Goal: Task Accomplishment & Management: Manage account settings

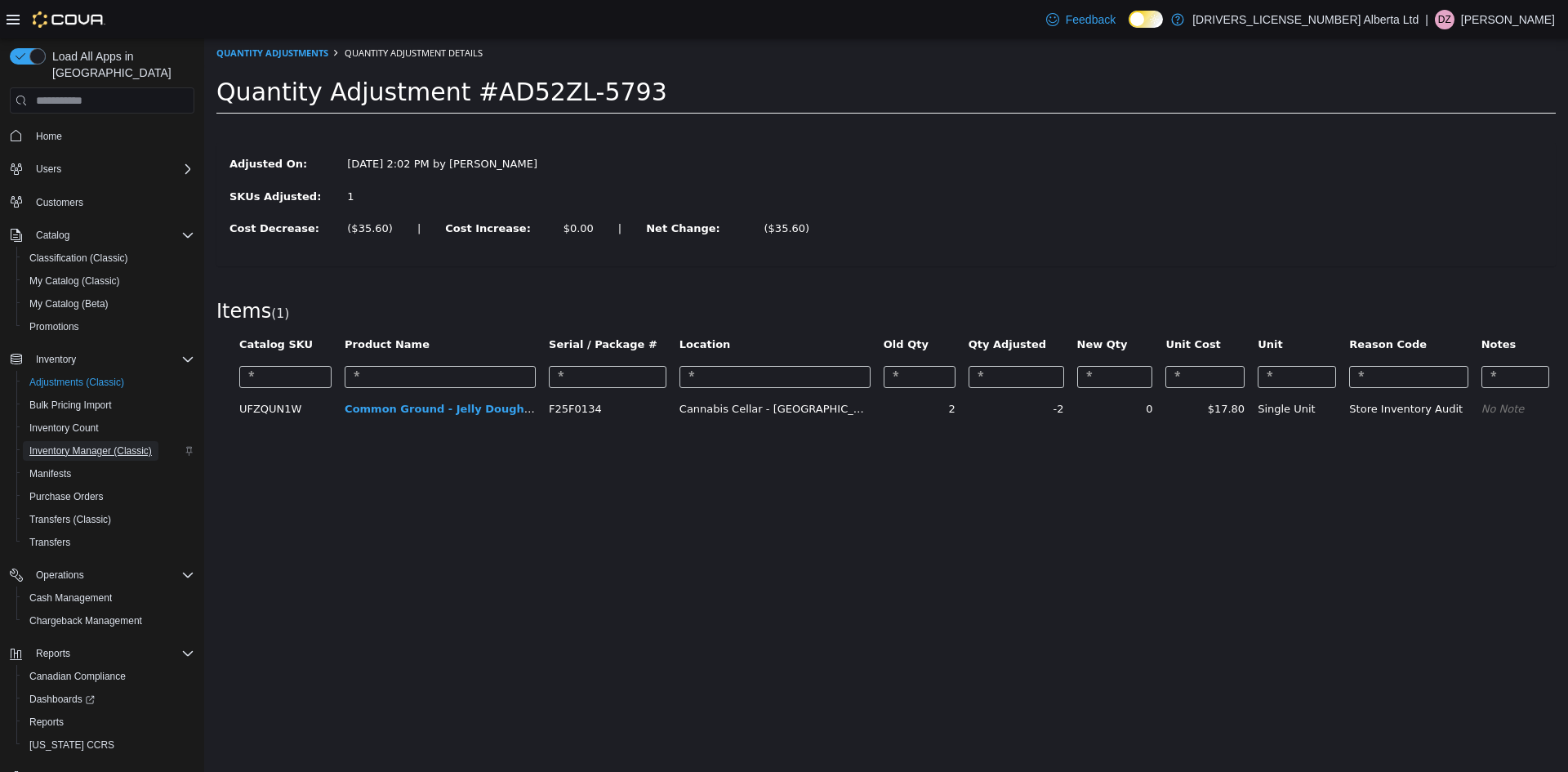
click at [90, 445] on span "Inventory Manager (Classic)" at bounding box center [91, 452] width 123 height 13
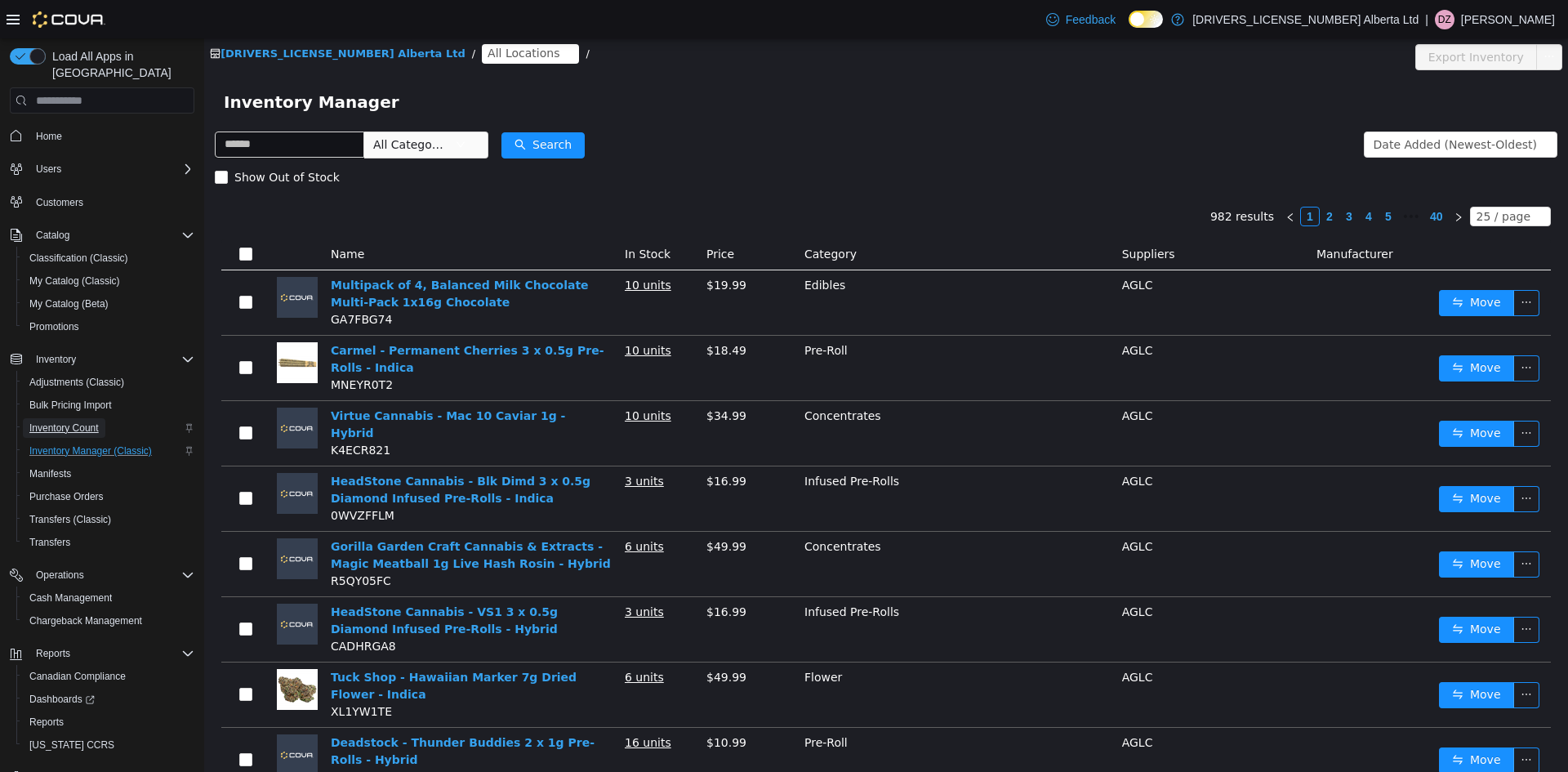
click at [94, 422] on span "Inventory Count" at bounding box center [64, 428] width 69 height 13
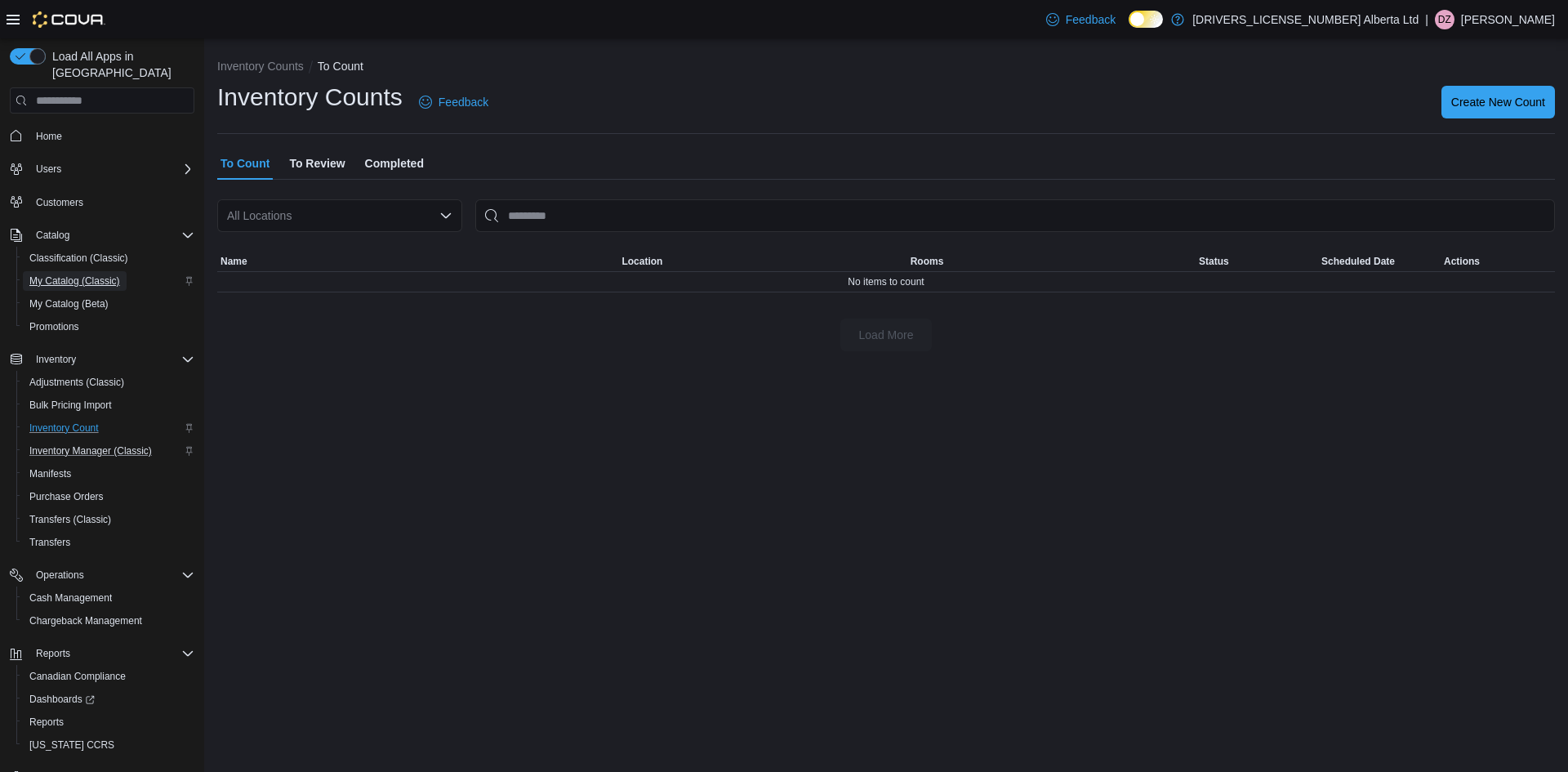
click at [96, 274] on span "My Catalog (Classic)" at bounding box center [75, 281] width 91 height 20
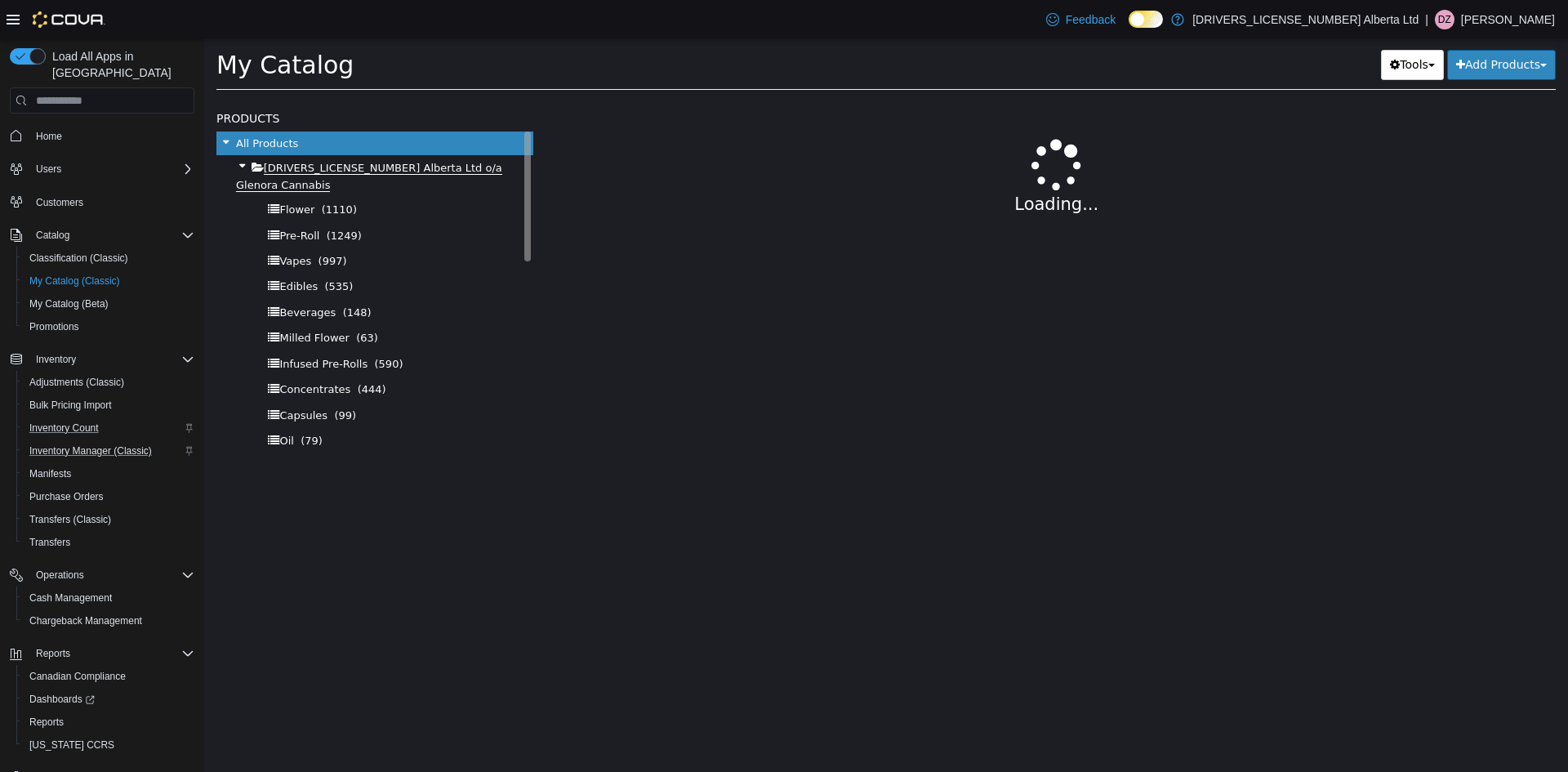
select select "**********"
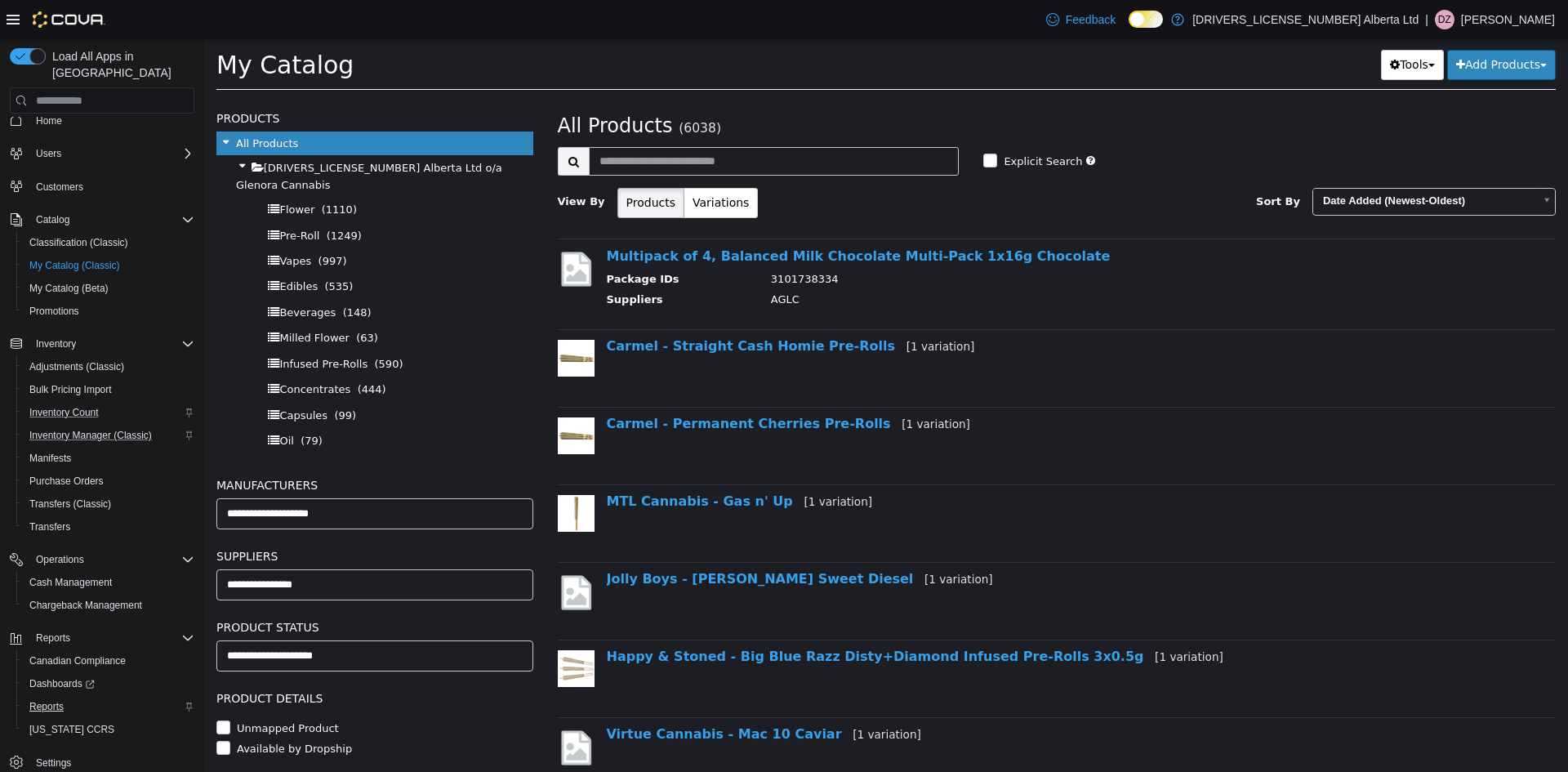
scroll to position [29, 0]
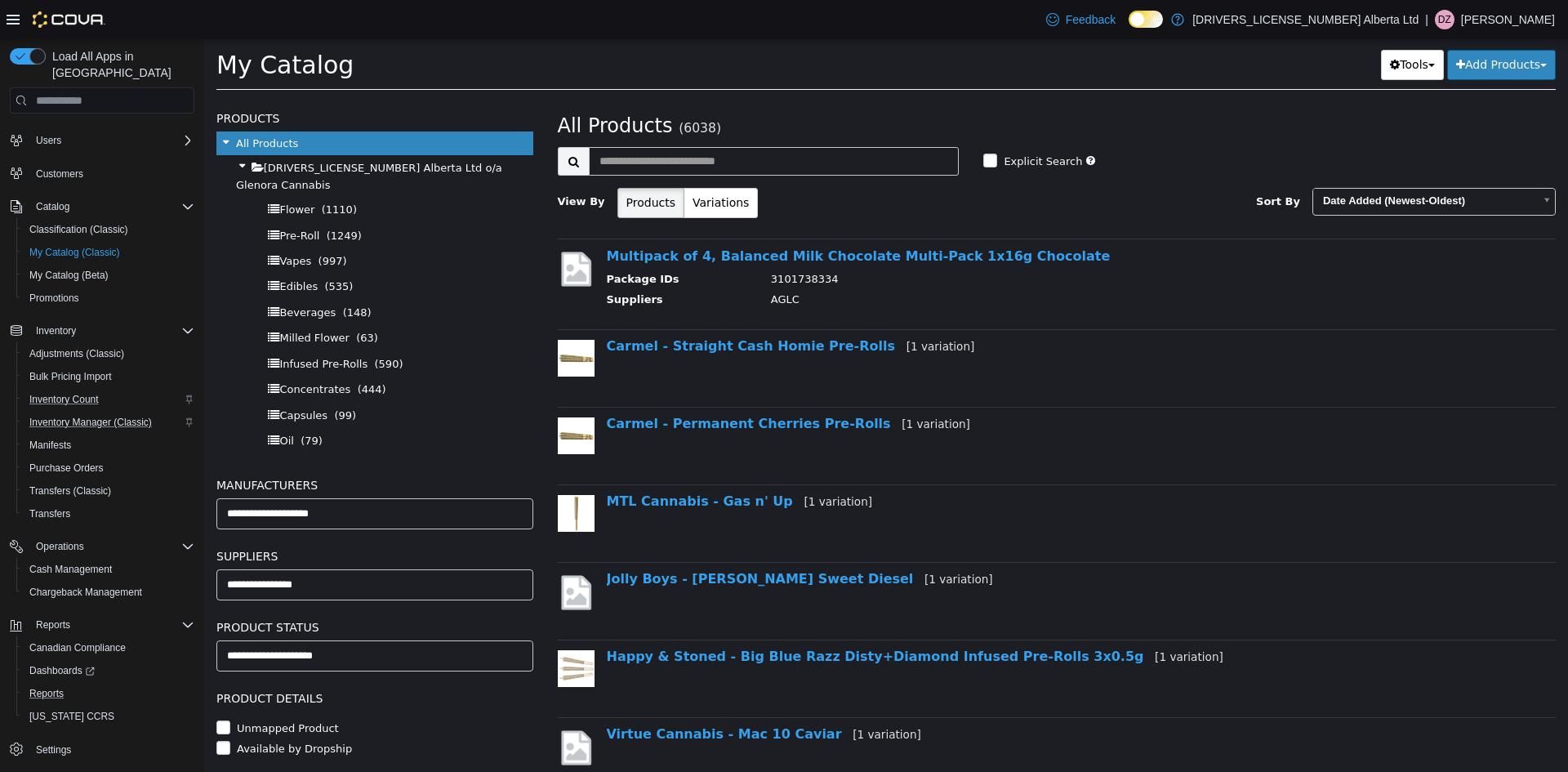
click at [45, 687] on button "Reports" at bounding box center [109, 694] width 184 height 23
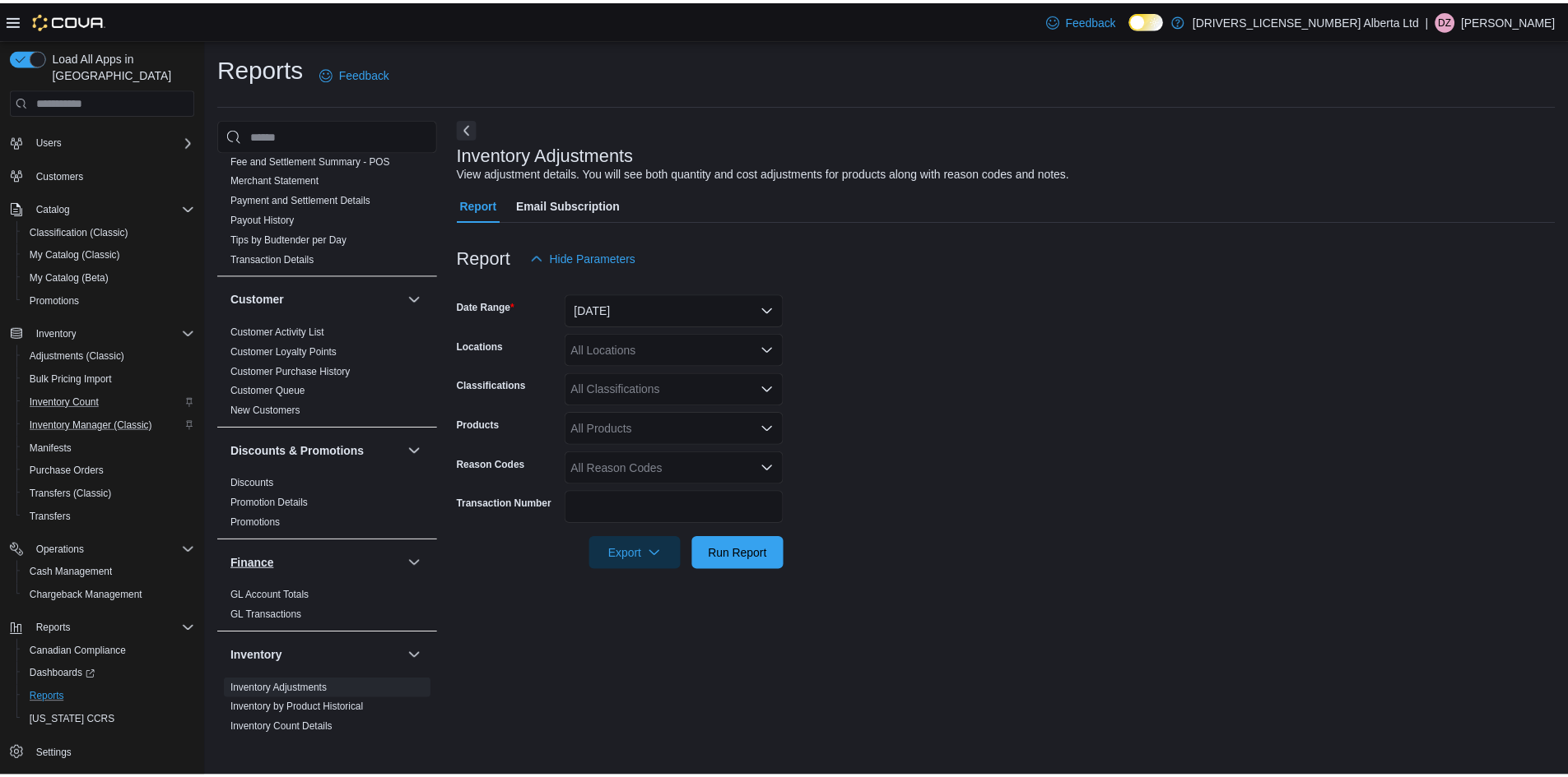
scroll to position [329, 0]
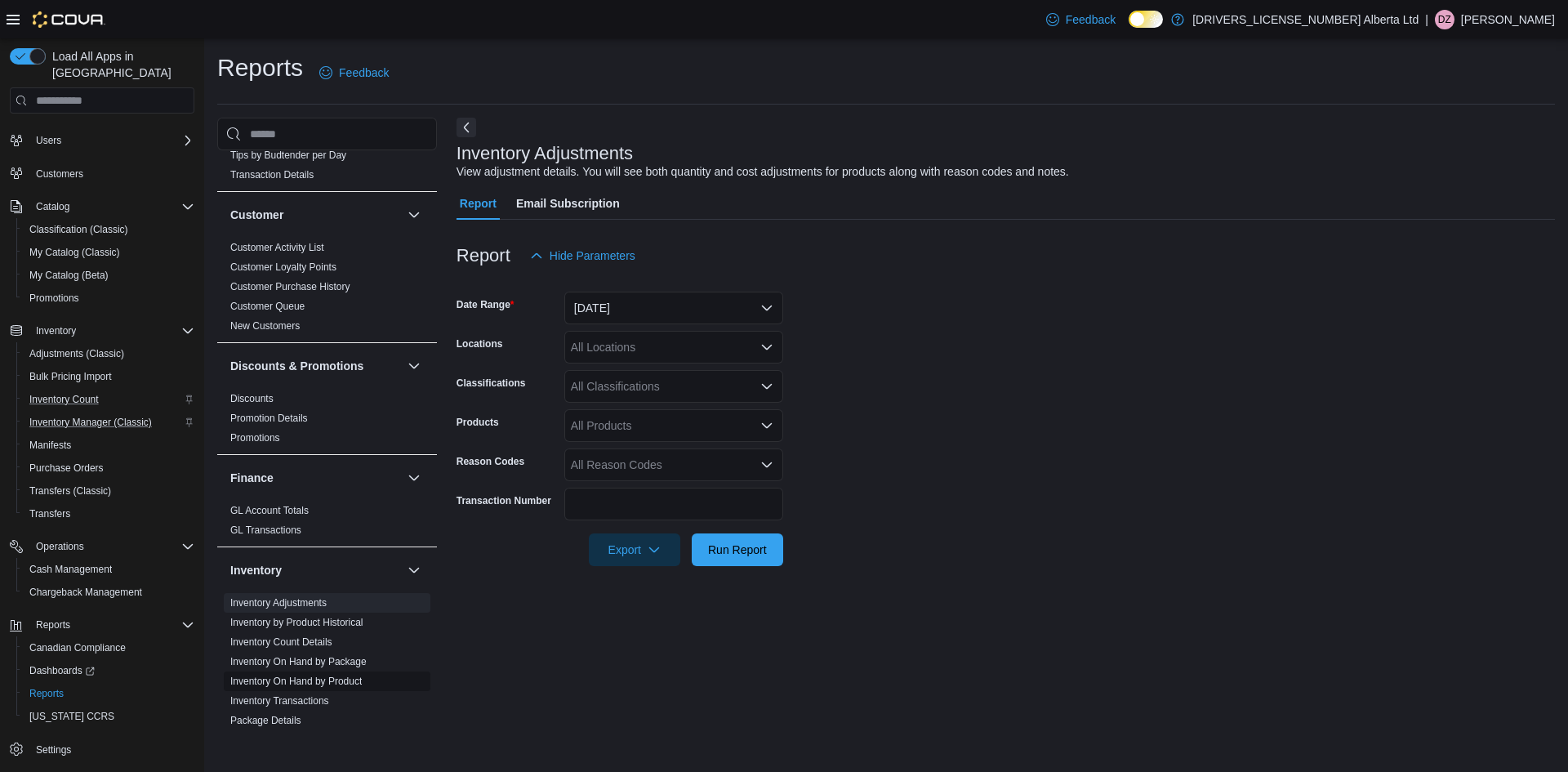
click at [287, 676] on link "Inventory On Hand by Product" at bounding box center [296, 681] width 132 height 12
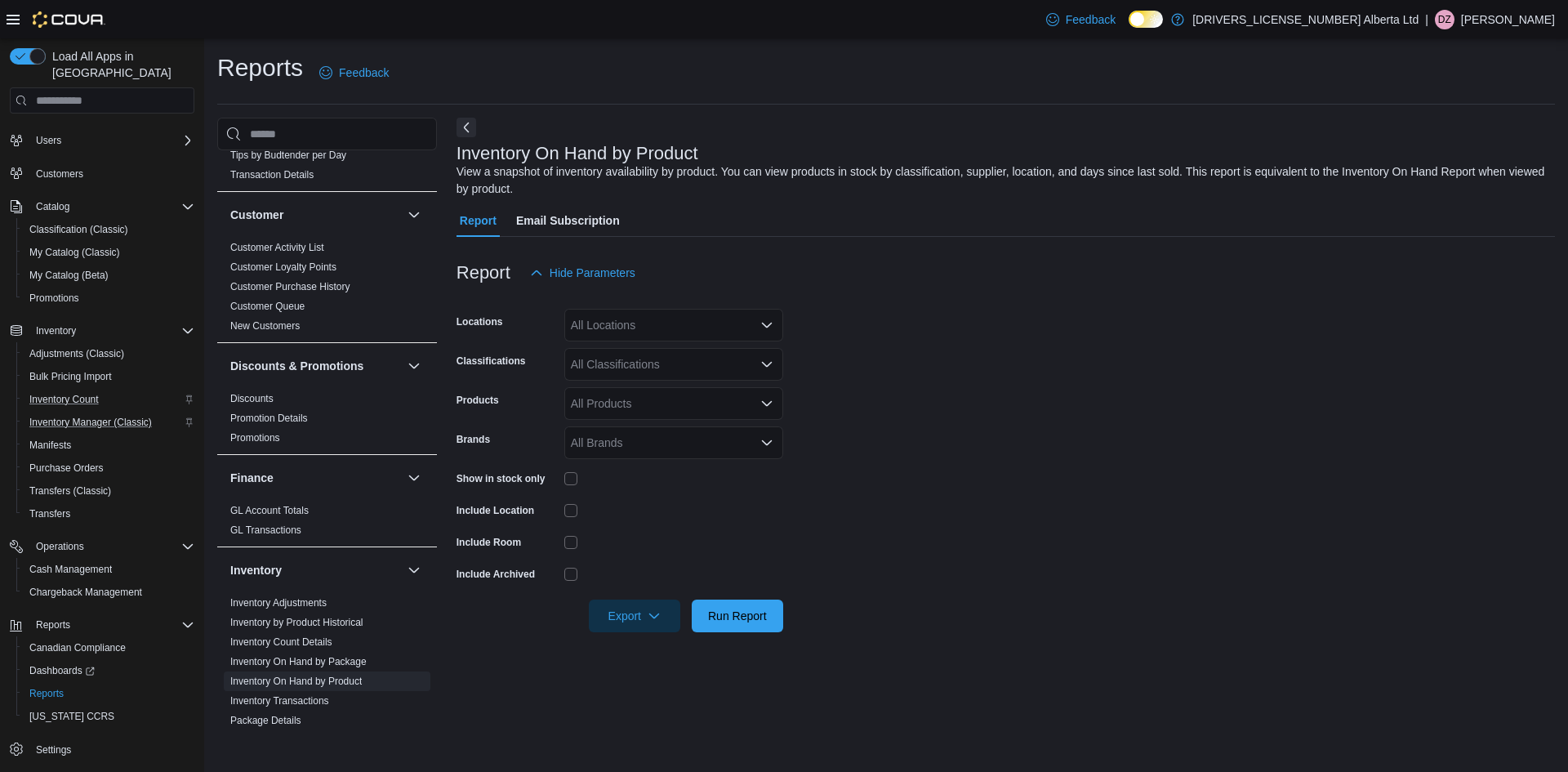
click at [664, 329] on div "All Locations" at bounding box center [674, 325] width 219 height 33
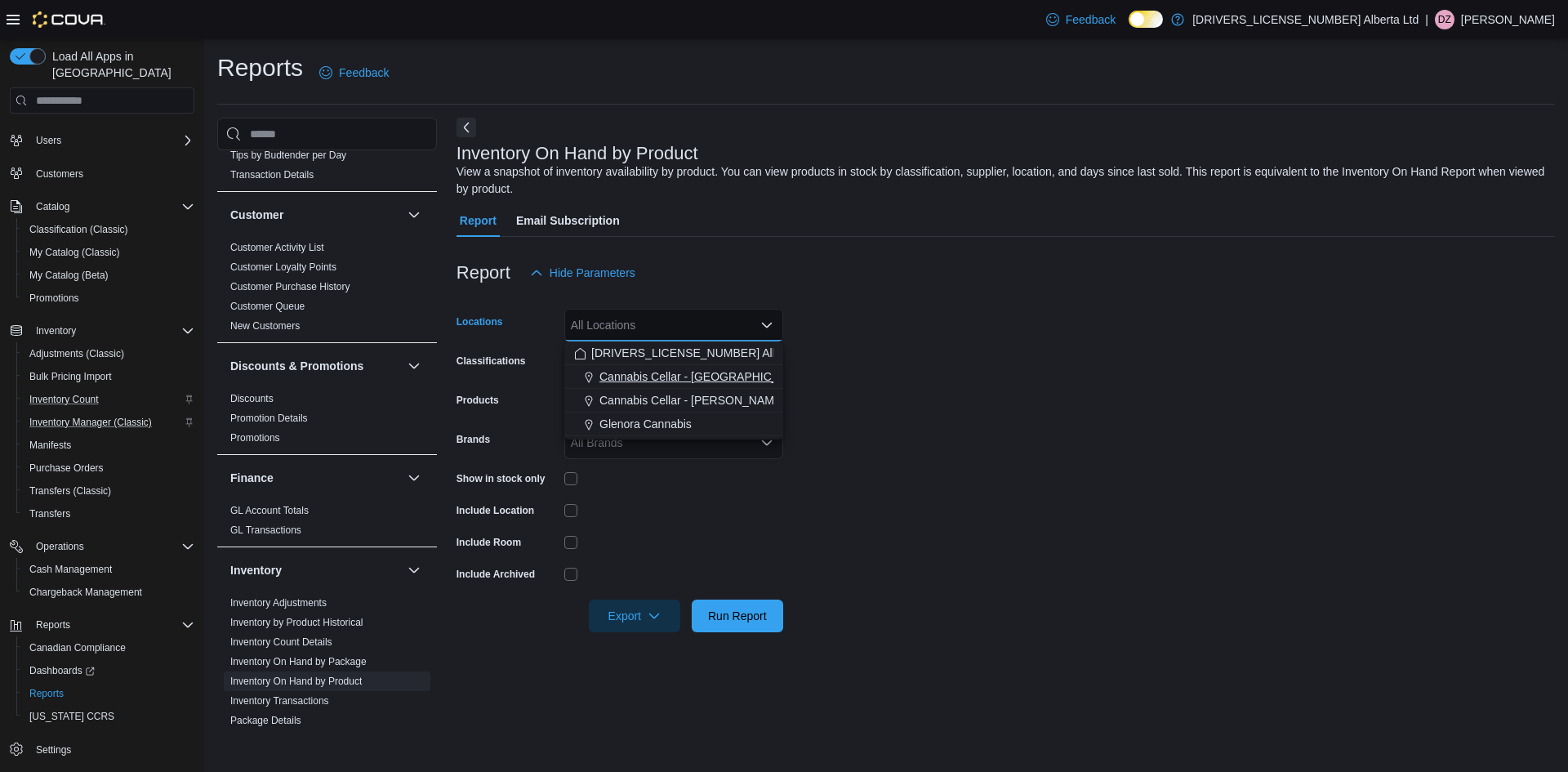
click at [653, 381] on span "Cannabis Cellar - [GEOGRAPHIC_DATA]" at bounding box center [705, 377] width 211 height 16
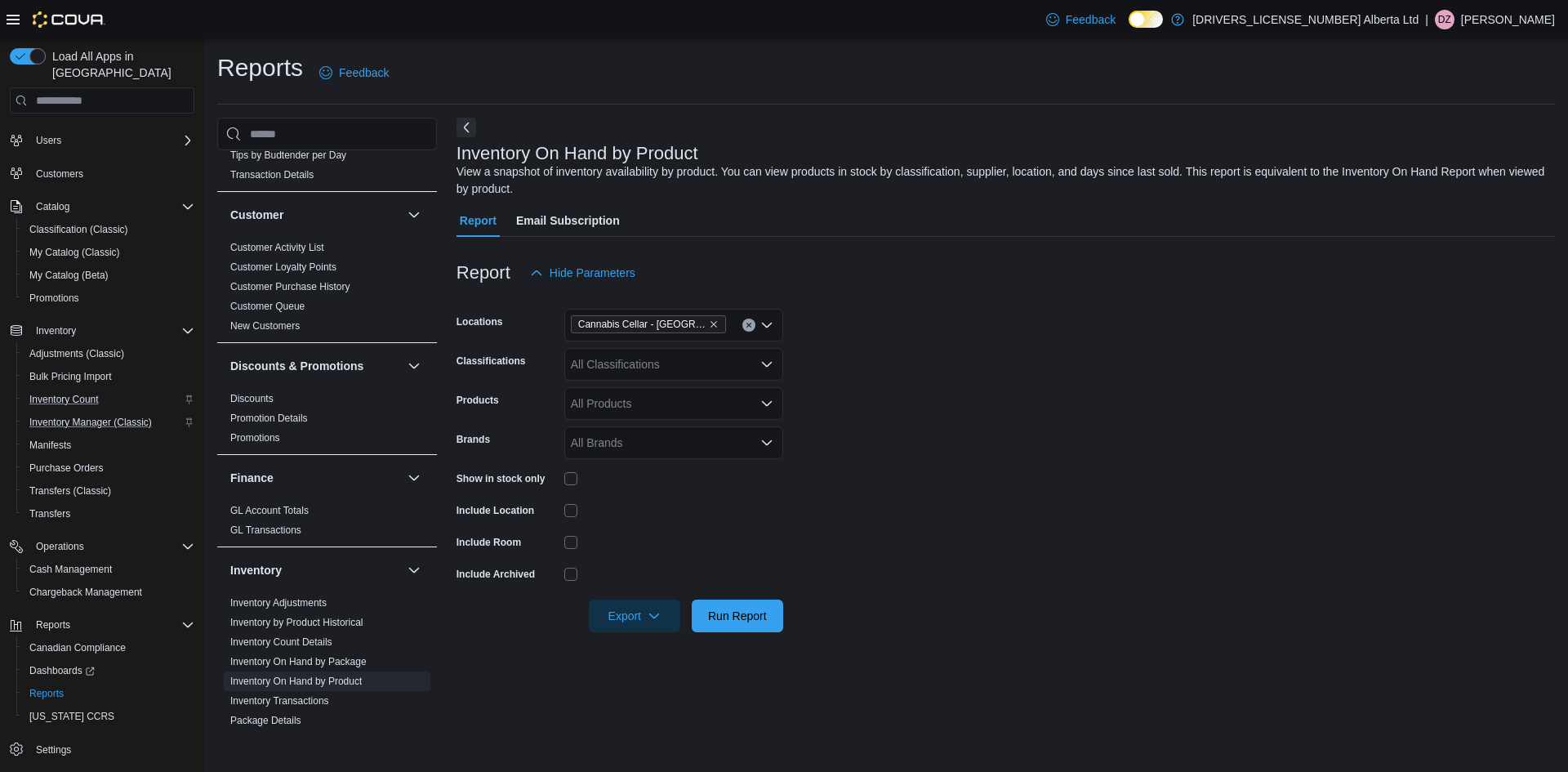
click at [814, 391] on form "Locations Cannabis Cellar - Callingwood Classifications All Classifications Pro…" at bounding box center [1006, 461] width 1099 height 344
click at [716, 631] on span "Run Report" at bounding box center [737, 615] width 72 height 33
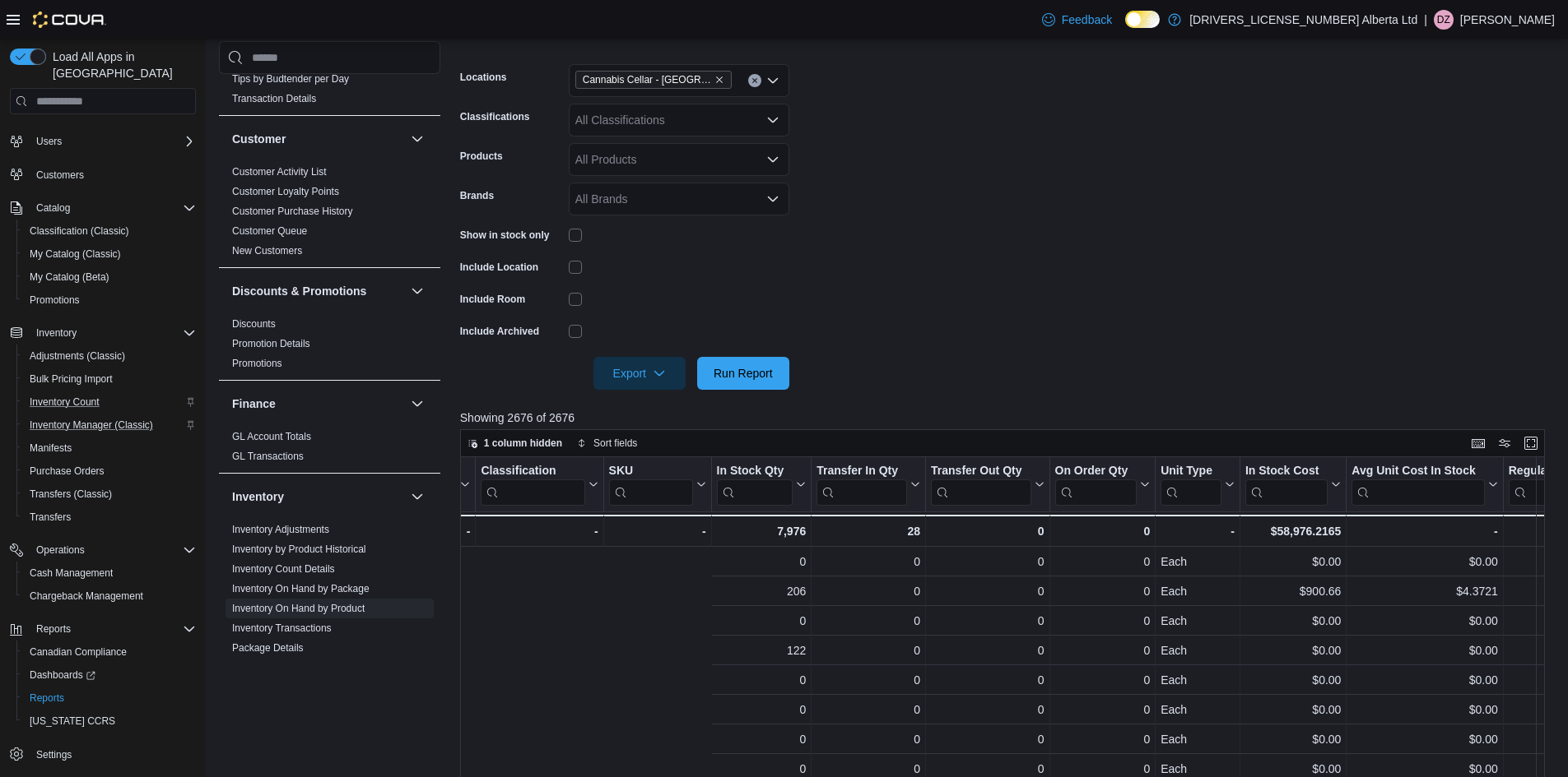
scroll to position [0, 944]
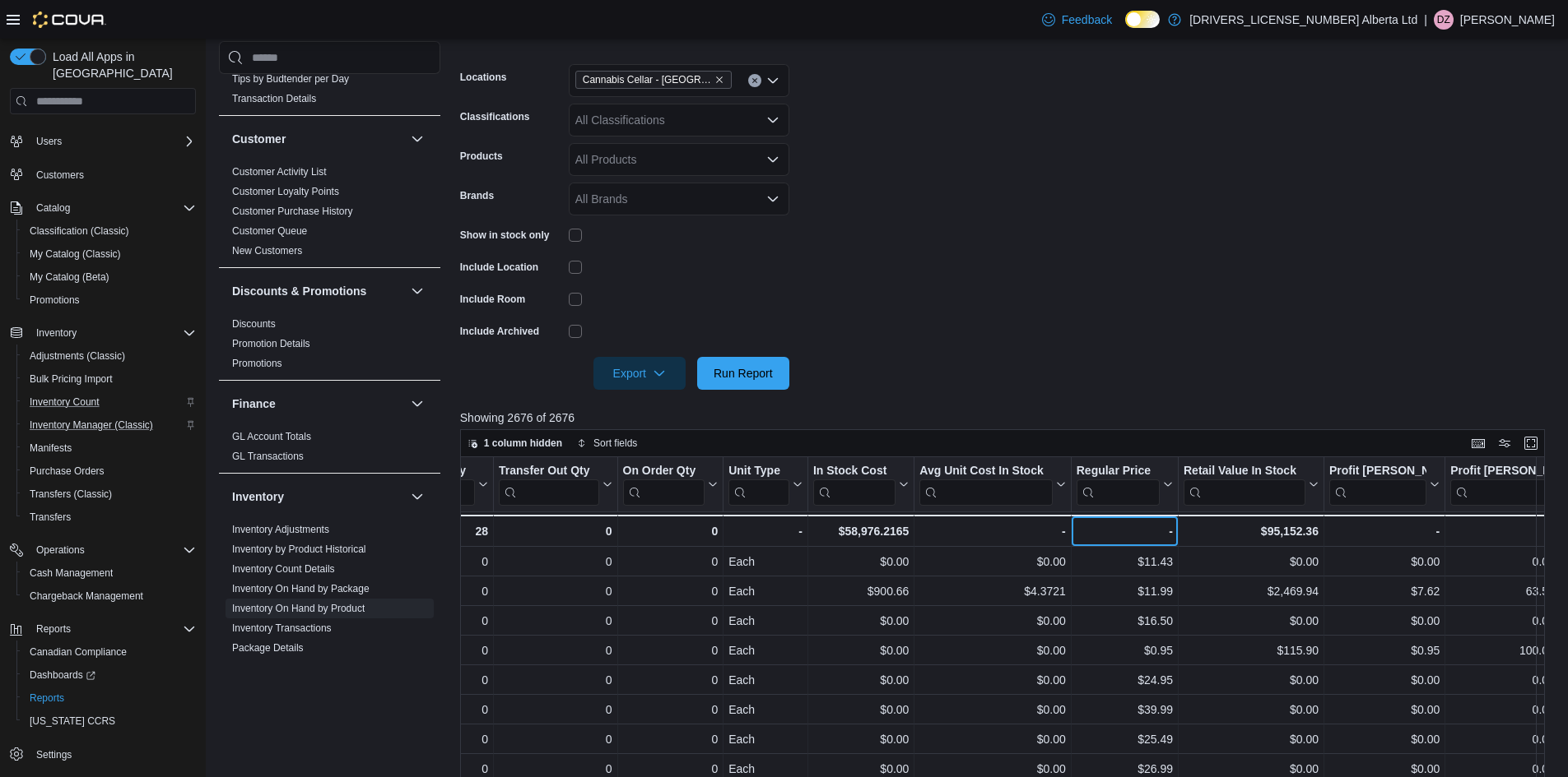
click at [1152, 528] on div "-" at bounding box center [1124, 532] width 96 height 20
click at [1133, 469] on div "Regular Price" at bounding box center [1118, 471] width 83 height 16
click at [1157, 564] on span "Sort High-Low" at bounding box center [1135, 567] width 62 height 13
drag, startPoint x: 1006, startPoint y: 688, endPoint x: 995, endPoint y: 689, distance: 11.0
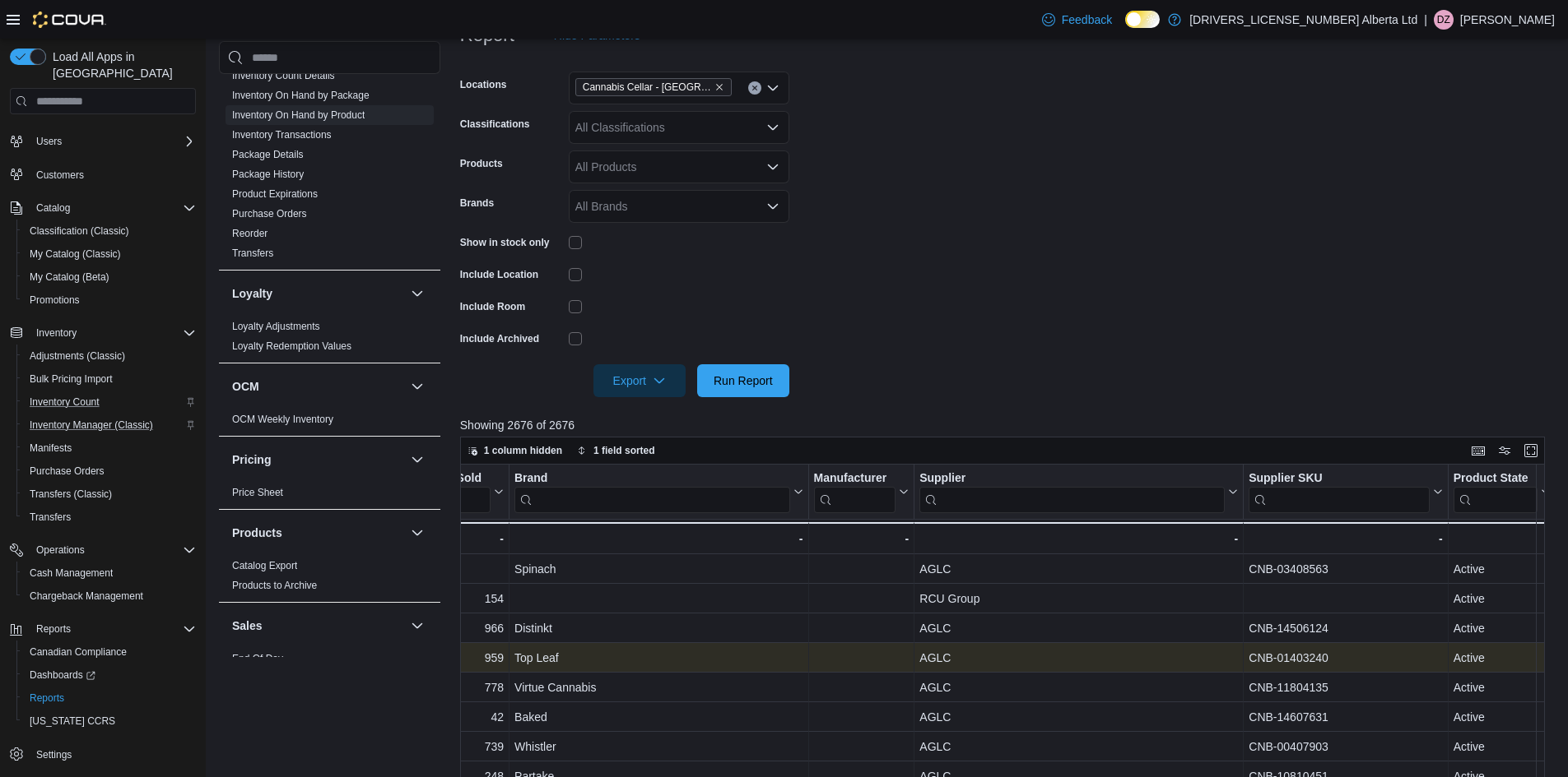
scroll to position [247, 0]
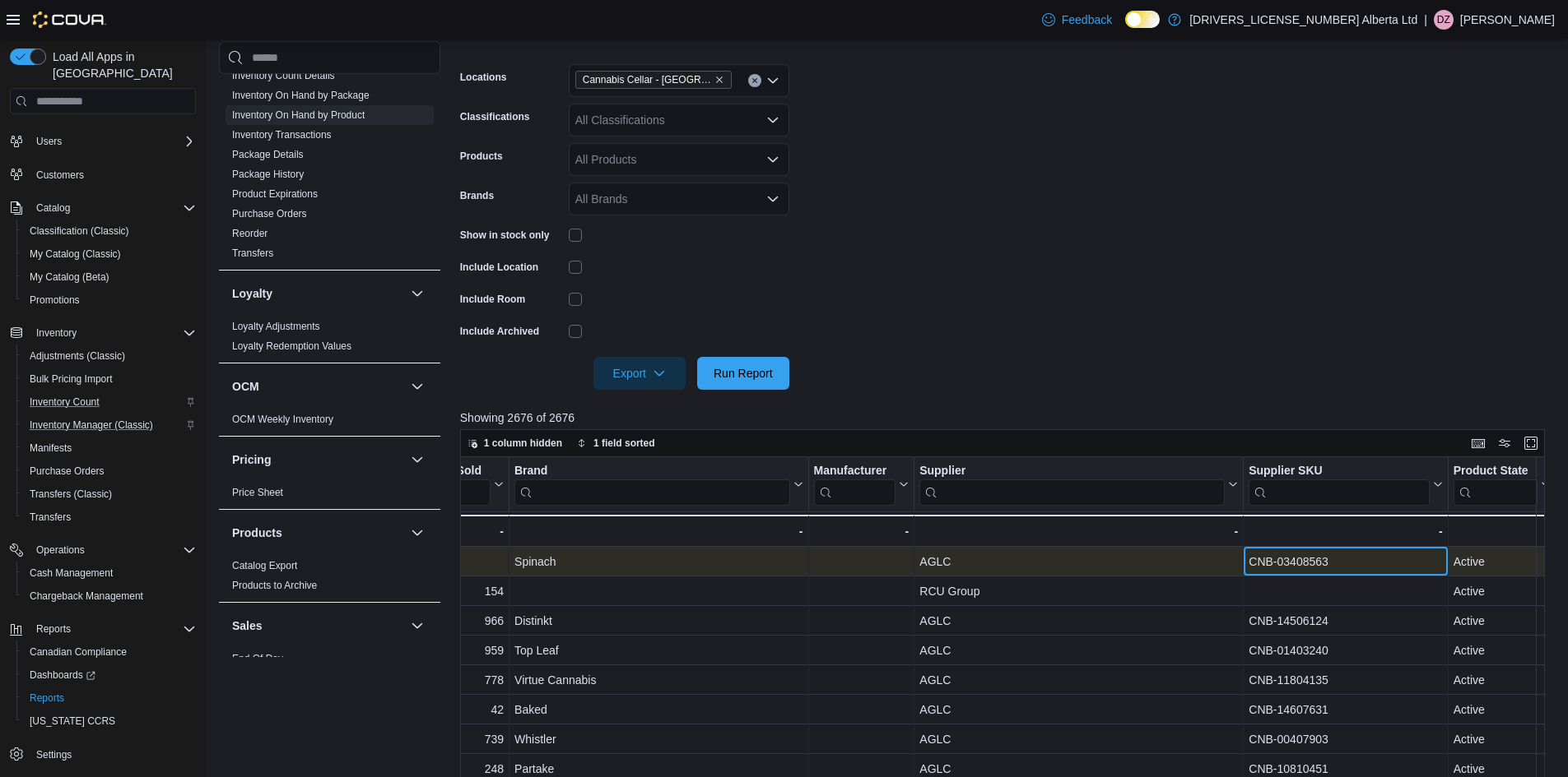
click at [1283, 549] on div "CNB-03408563 - Supplier SKU, column 26, row 1" at bounding box center [1346, 562] width 204 height 30
drag, startPoint x: 1344, startPoint y: 563, endPoint x: 1240, endPoint y: 567, distance: 104.1
click at [1249, 567] on div "CNB-03408563" at bounding box center [1345, 562] width 193 height 20
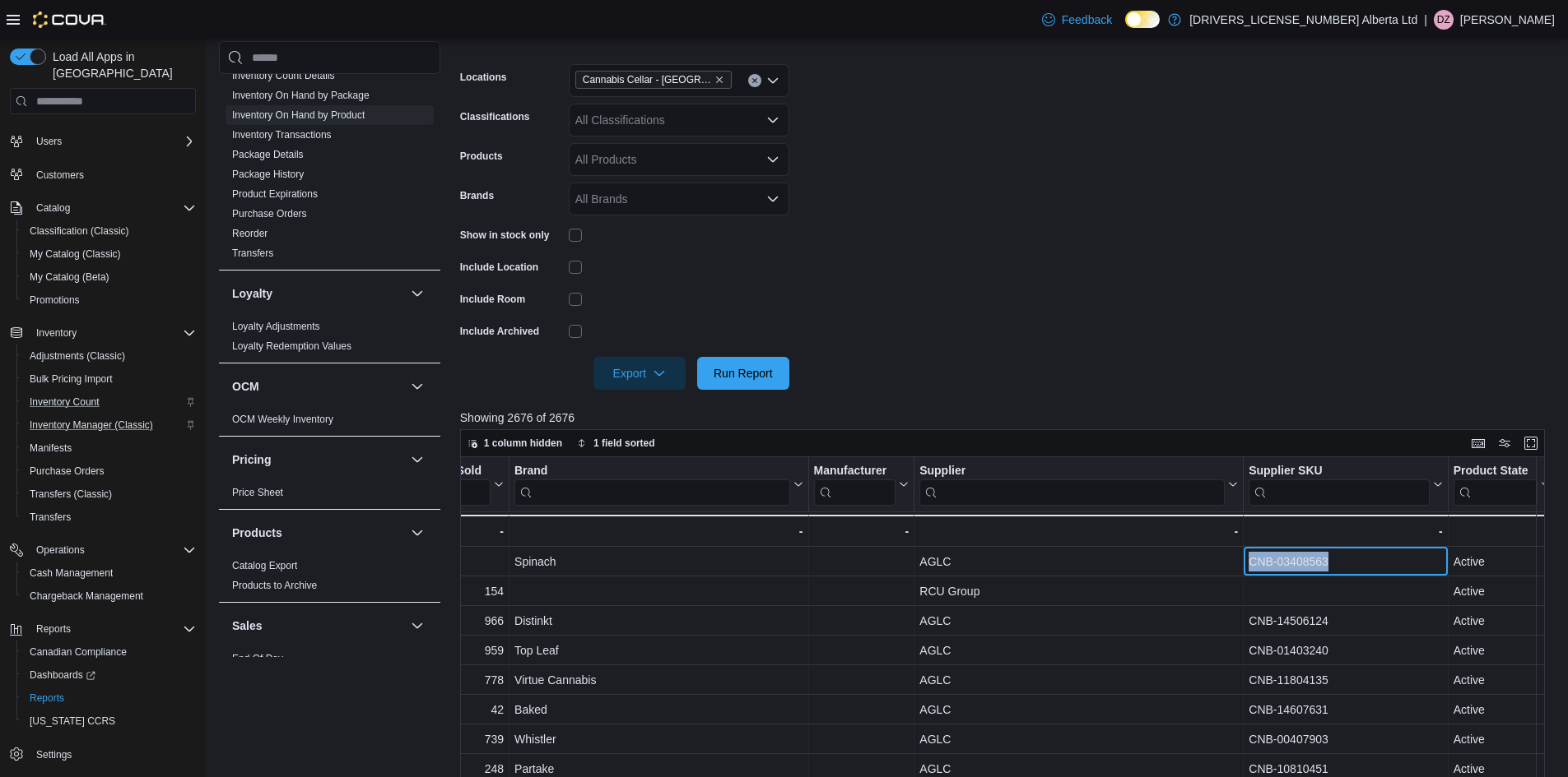
copy div "CNB-03408563"
click at [65, 245] on span "My Catalog (Classic)" at bounding box center [75, 255] width 91 height 20
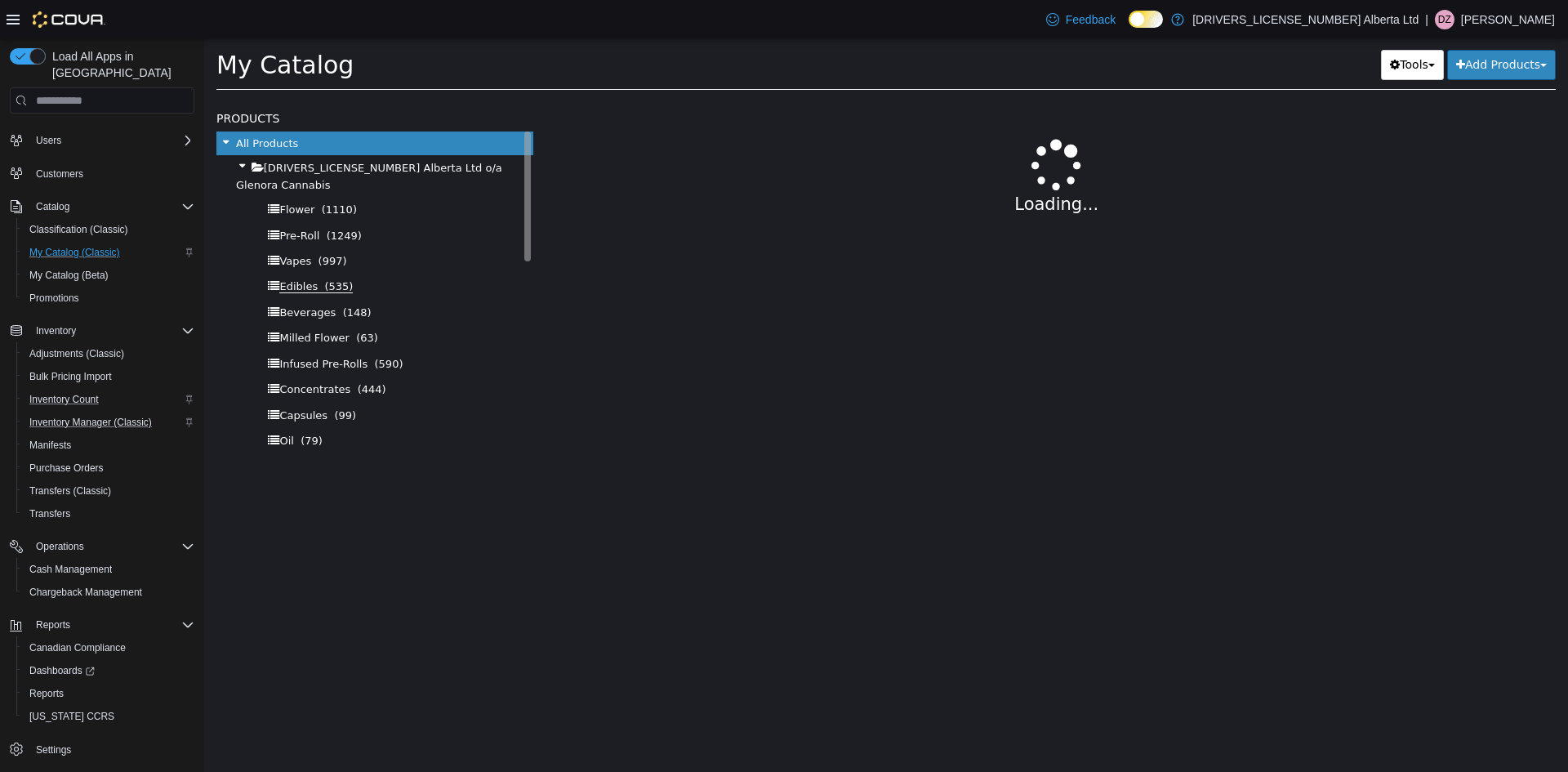
select select "**********"
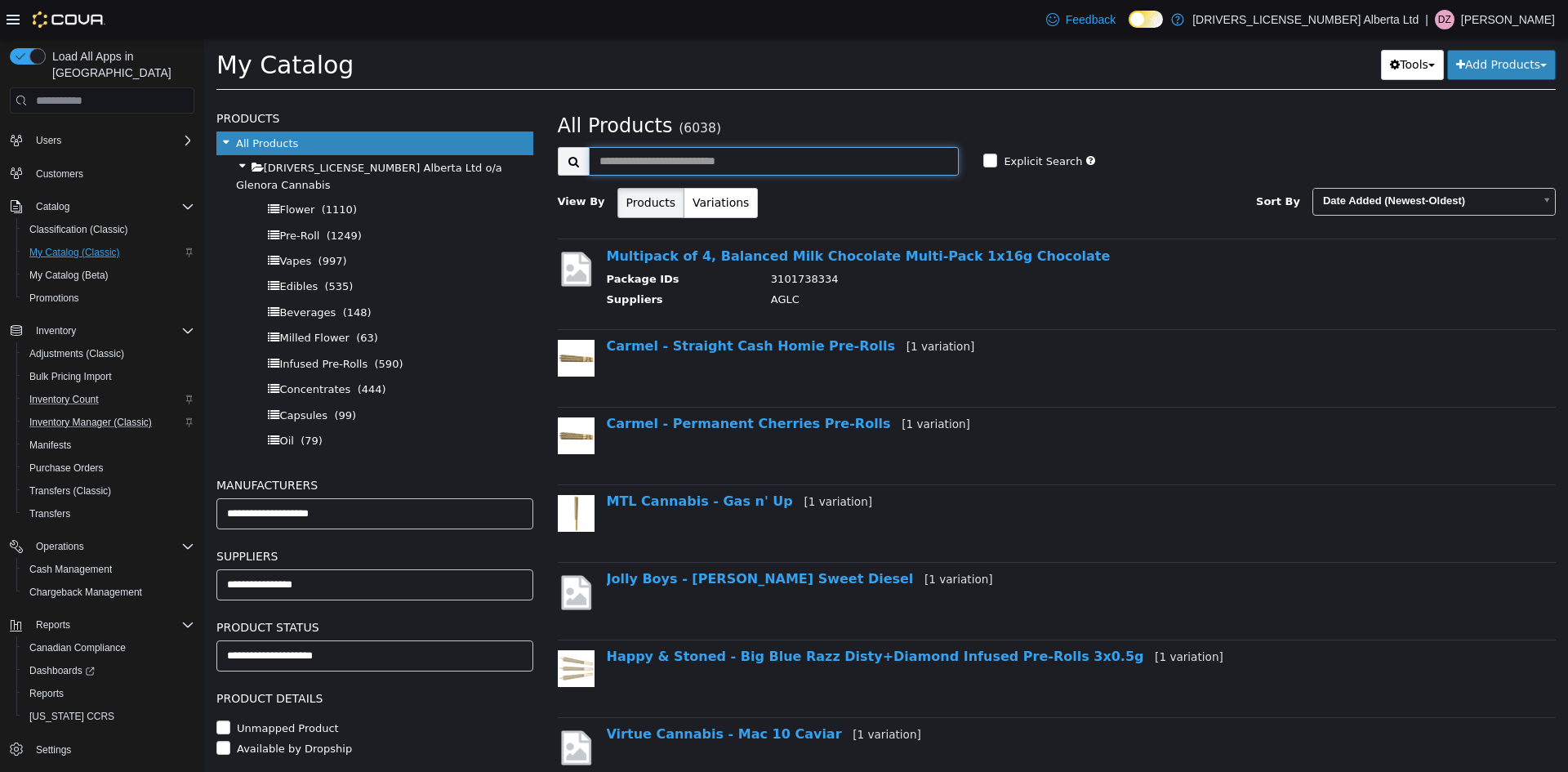
click at [635, 161] on input "text" at bounding box center [774, 161] width 371 height 29
paste input "**********"
type input "**********"
select select "**********"
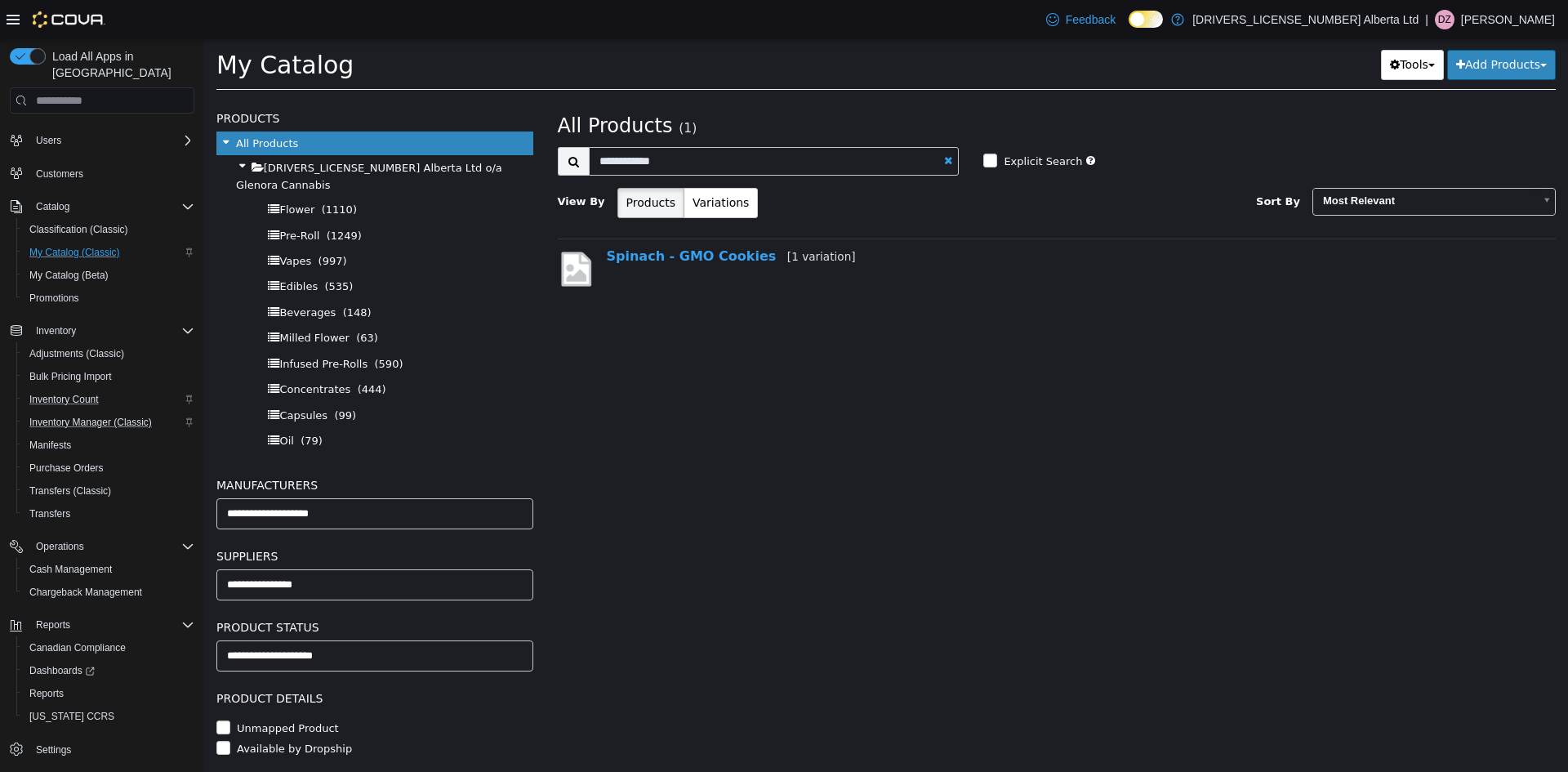
click at [714, 244] on div "Spinach - GMO Cookies [1 variation]" at bounding box center [1057, 274] width 999 height 69
click at [714, 258] on link "Spinach - GMO Cookies [1 variation]" at bounding box center [731, 256] width 250 height 16
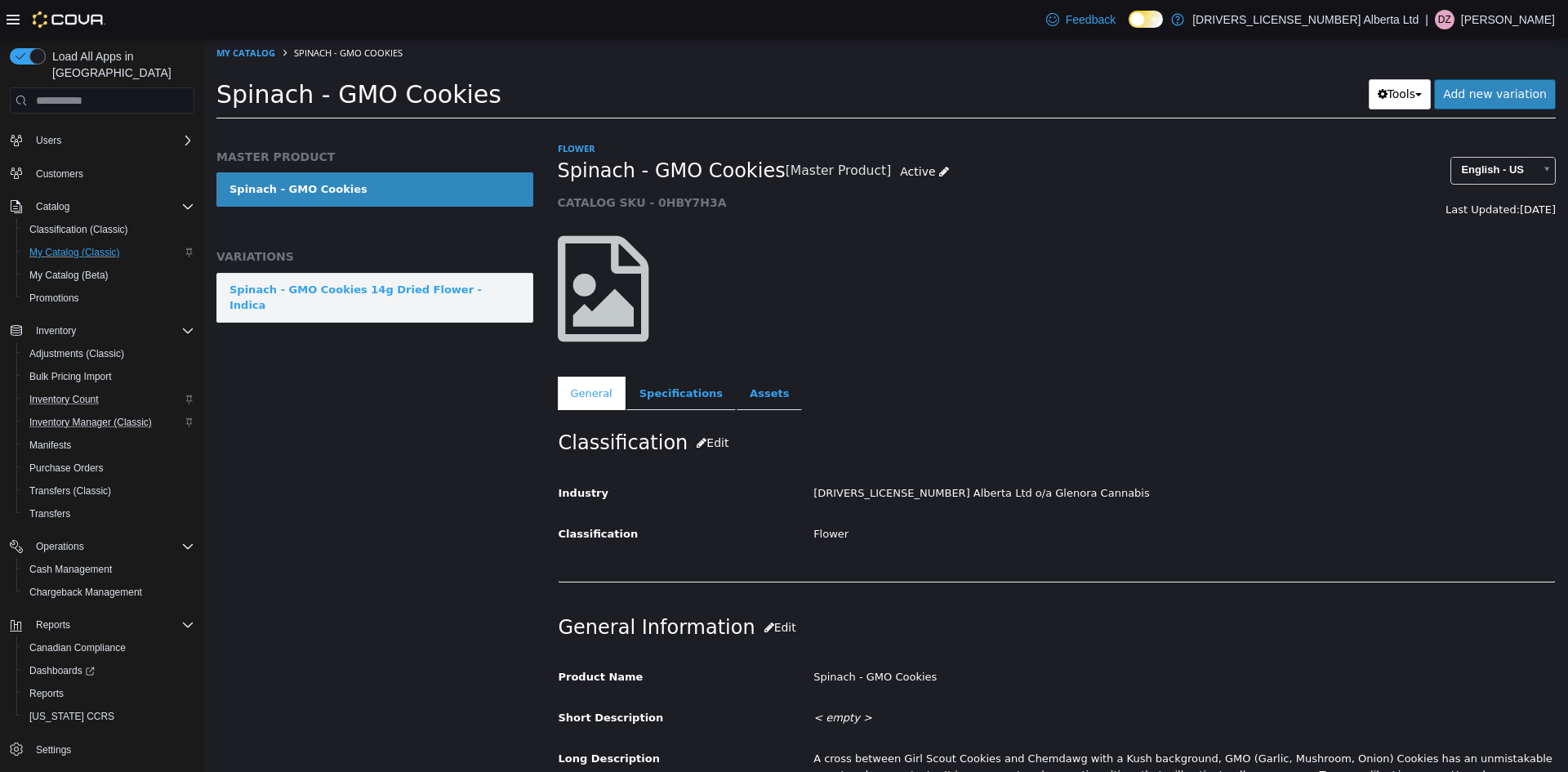
click at [429, 279] on link "Spinach - GMO Cookies 14g Dried Flower - Indica" at bounding box center [375, 297] width 317 height 50
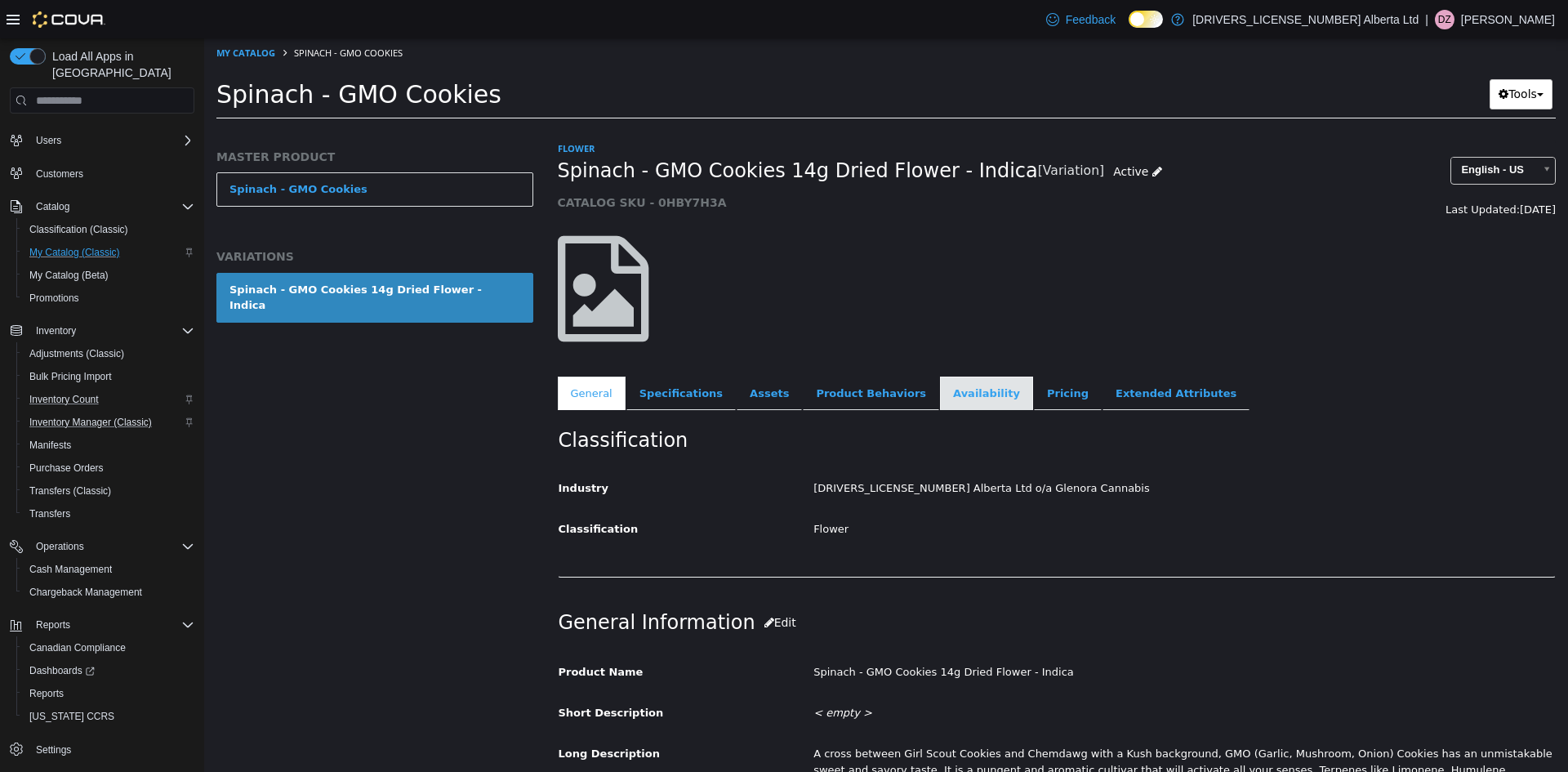
click at [940, 387] on link "Availability" at bounding box center [987, 394] width 93 height 35
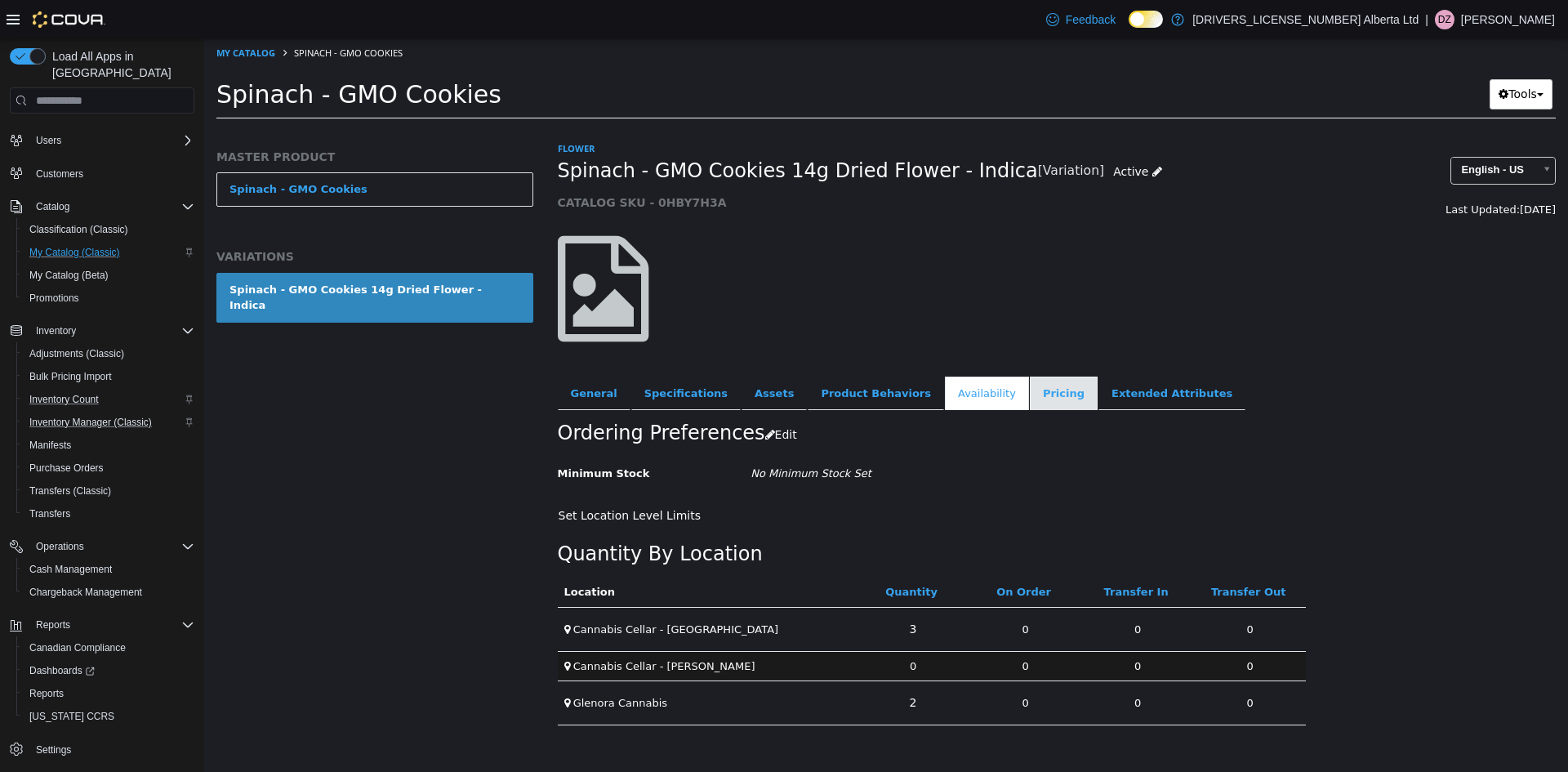
click at [1030, 389] on link "Pricing" at bounding box center [1064, 394] width 68 height 35
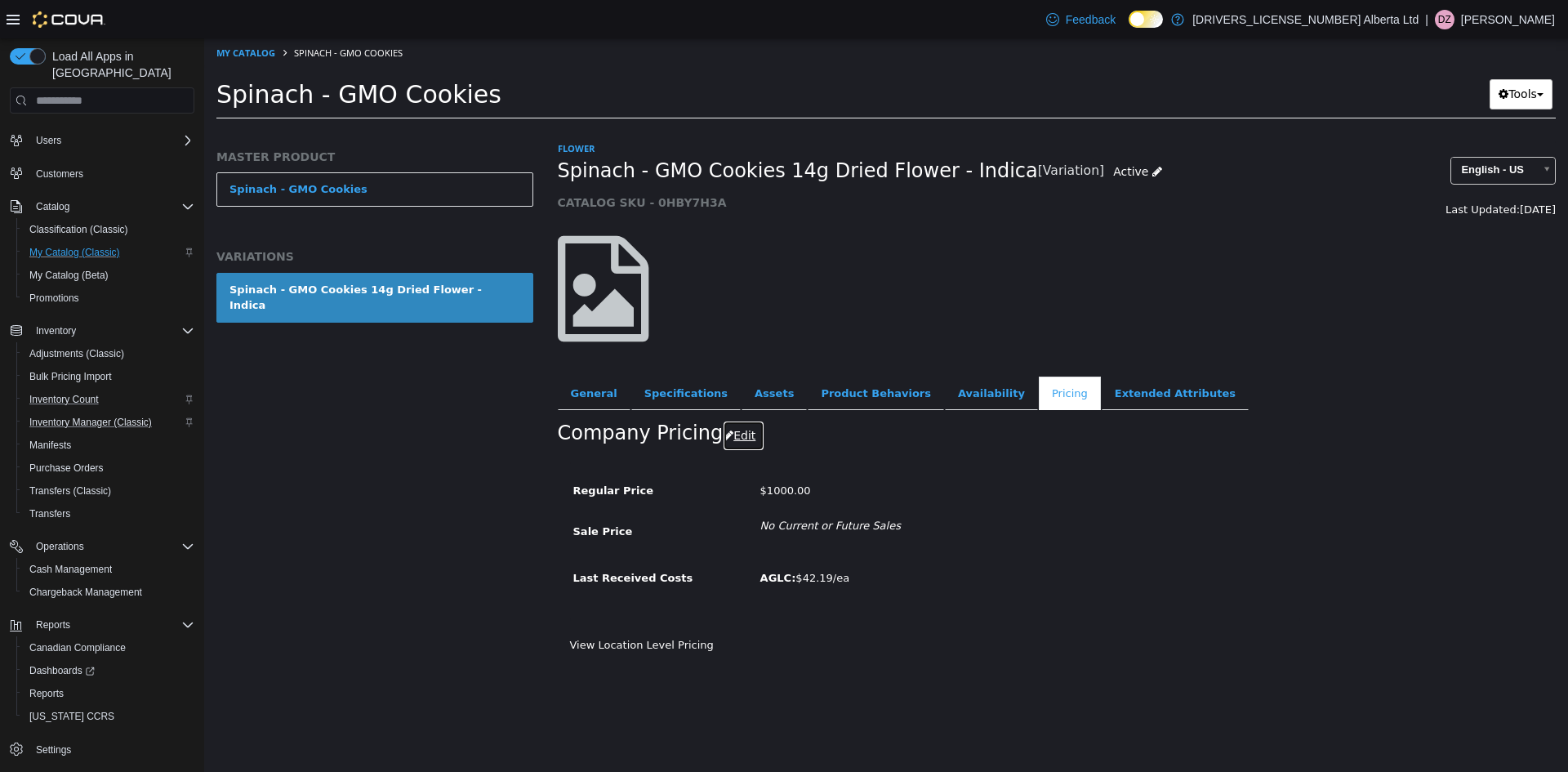
click at [743, 437] on button "Edit" at bounding box center [744, 436] width 42 height 30
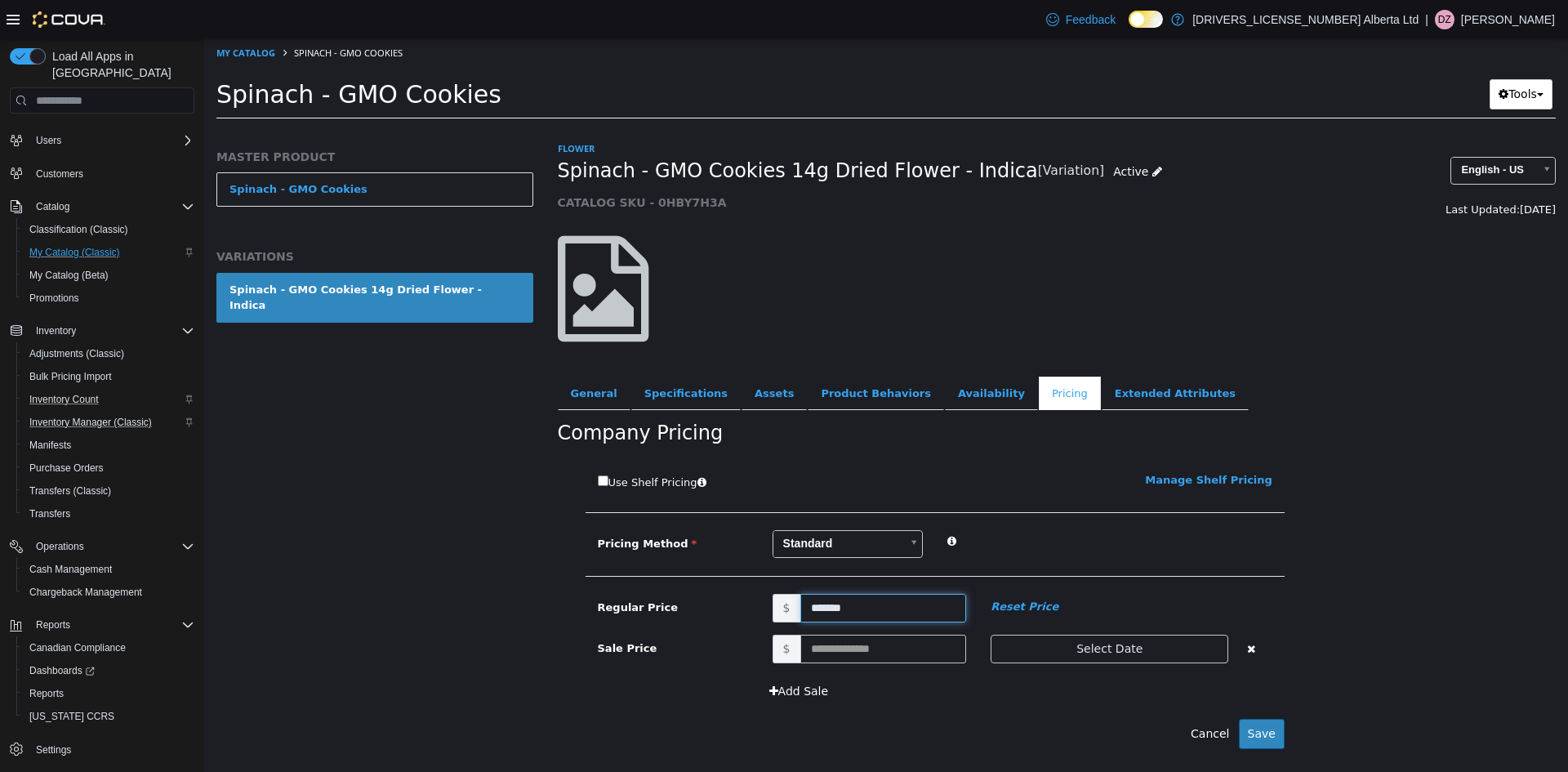
drag, startPoint x: 881, startPoint y: 608, endPoint x: 739, endPoint y: 602, distance: 142.1
click at [739, 602] on div "Regular Price $ ******* Reset Price" at bounding box center [935, 608] width 699 height 29
type input "*****"
click at [1260, 744] on button "Save" at bounding box center [1262, 734] width 46 height 30
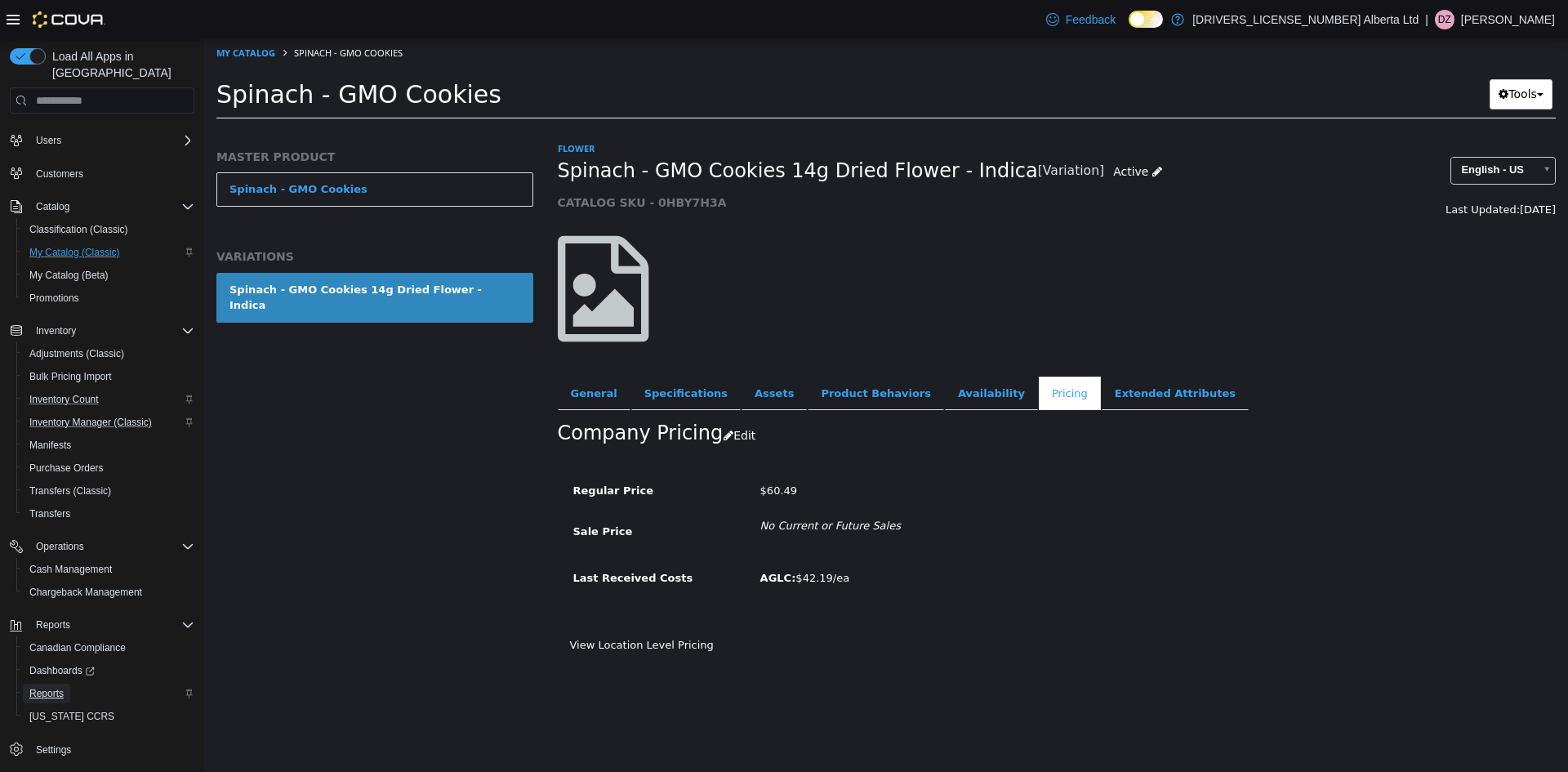
click at [53, 687] on span "Reports" at bounding box center [47, 694] width 35 height 13
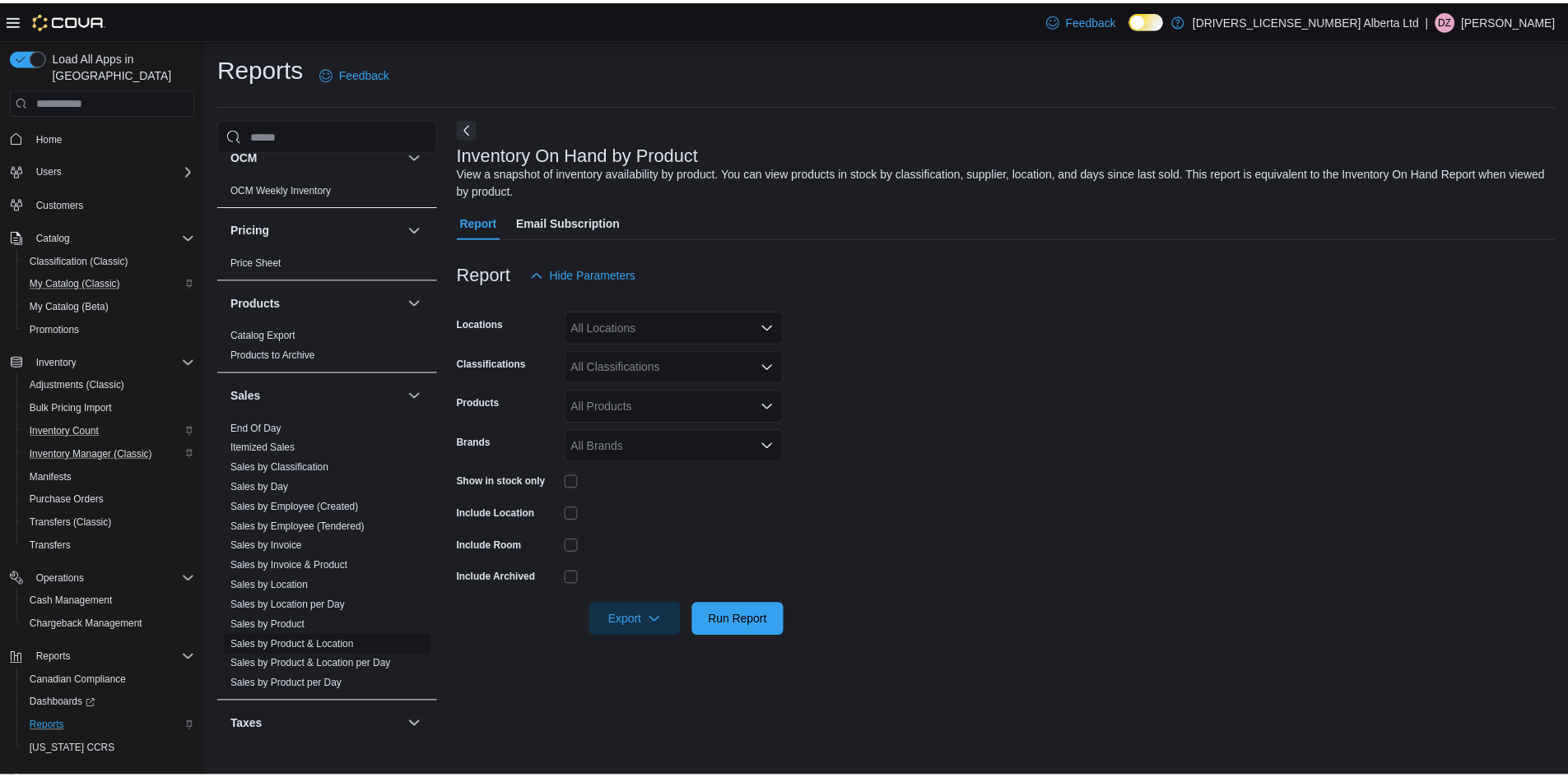
scroll to position [1152, 0]
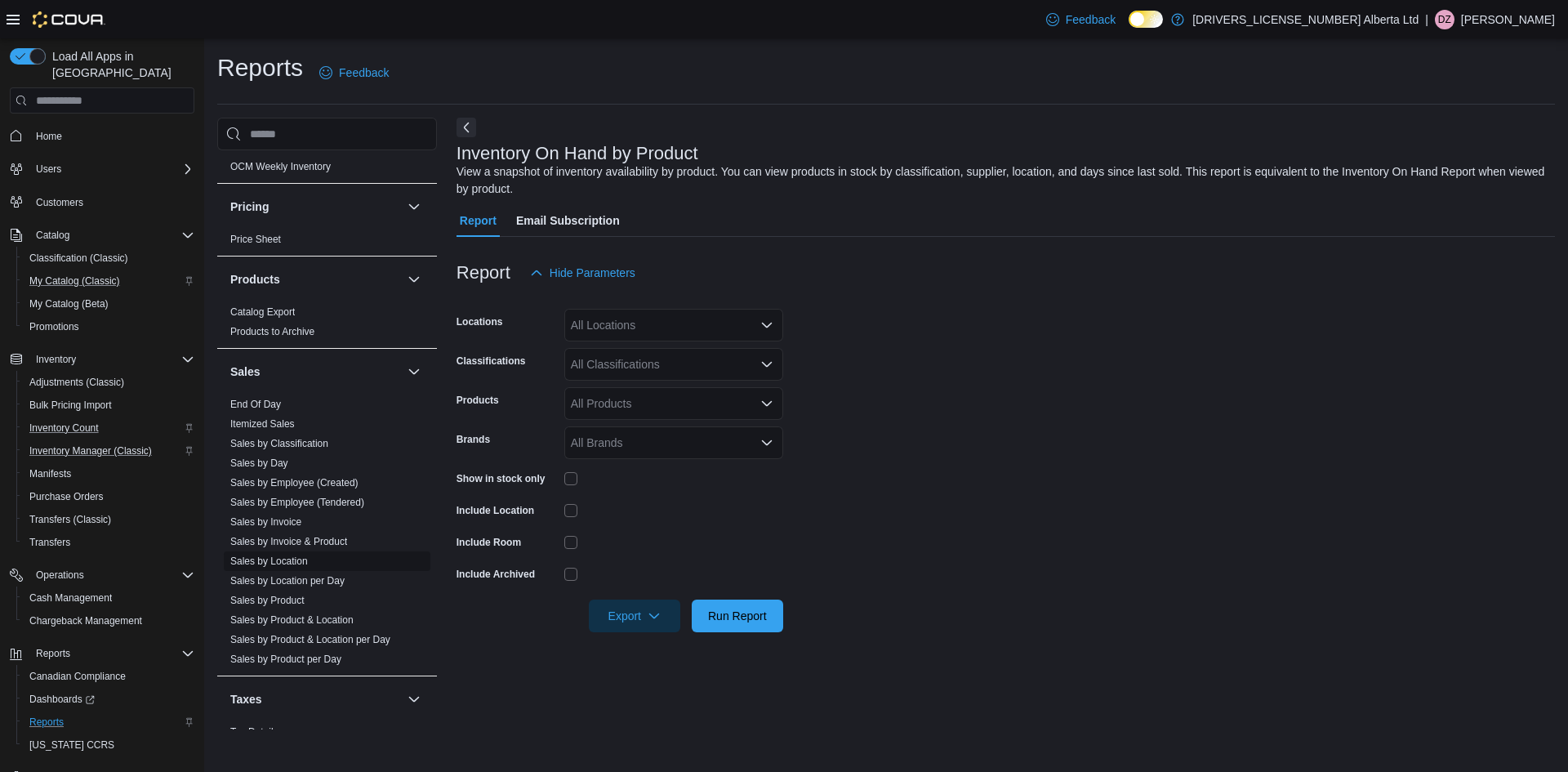
click at [336, 552] on span "Sales by Location" at bounding box center [327, 562] width 207 height 20
click at [282, 555] on link "Sales by Location" at bounding box center [269, 561] width 77 height 12
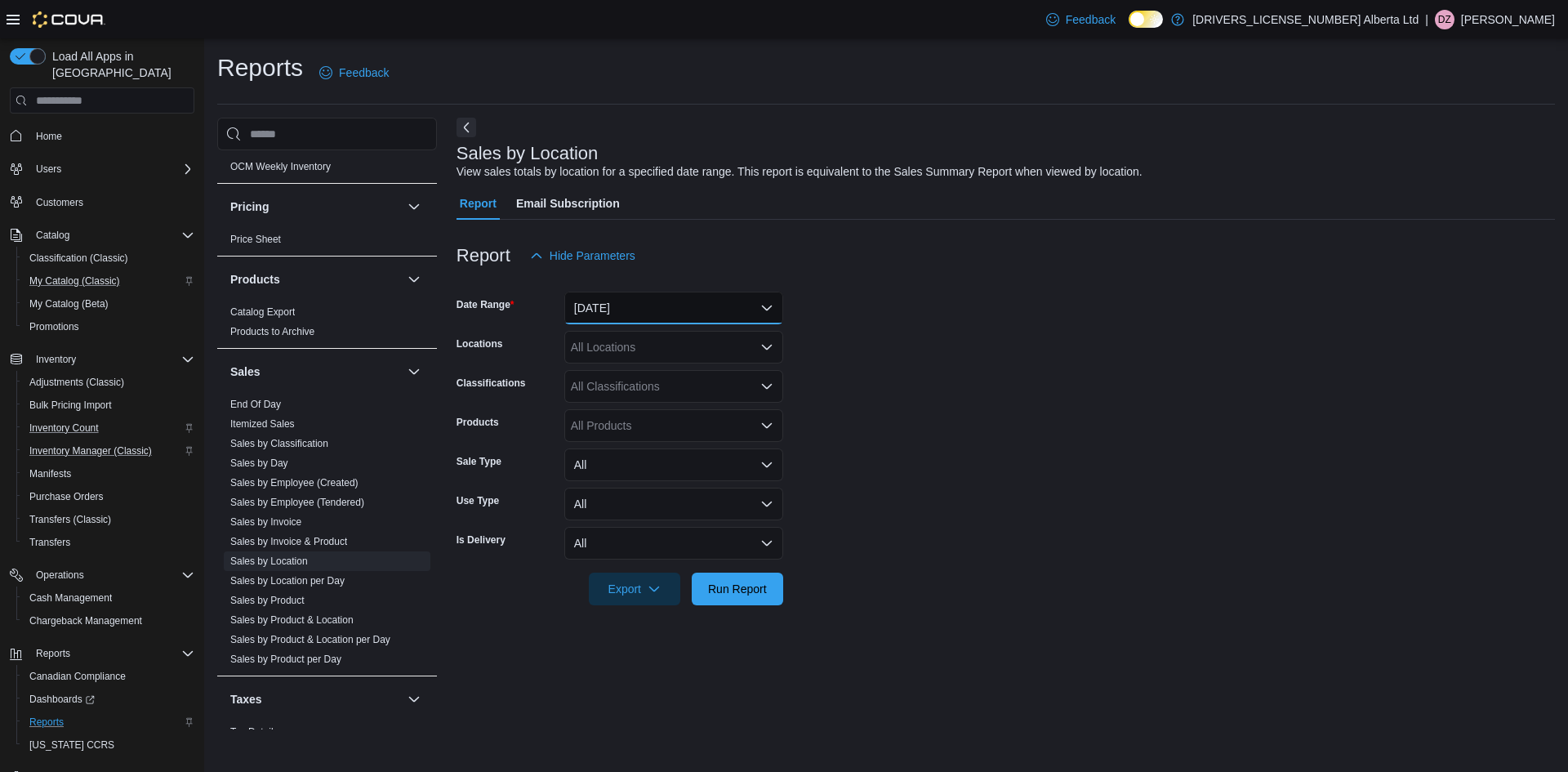
click at [739, 312] on button "[DATE]" at bounding box center [674, 308] width 219 height 33
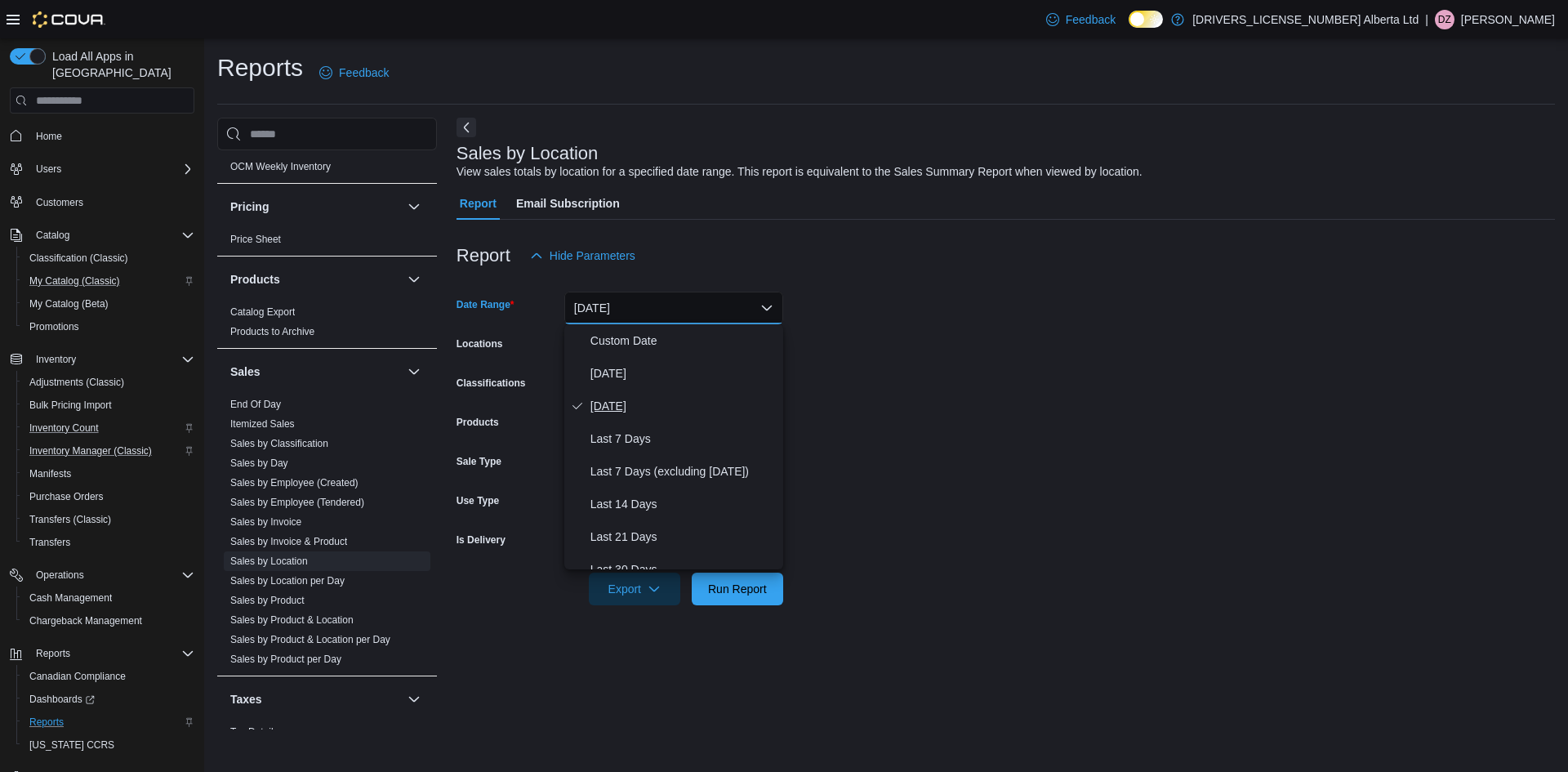
click at [702, 391] on button "[DATE]" at bounding box center [674, 406] width 219 height 33
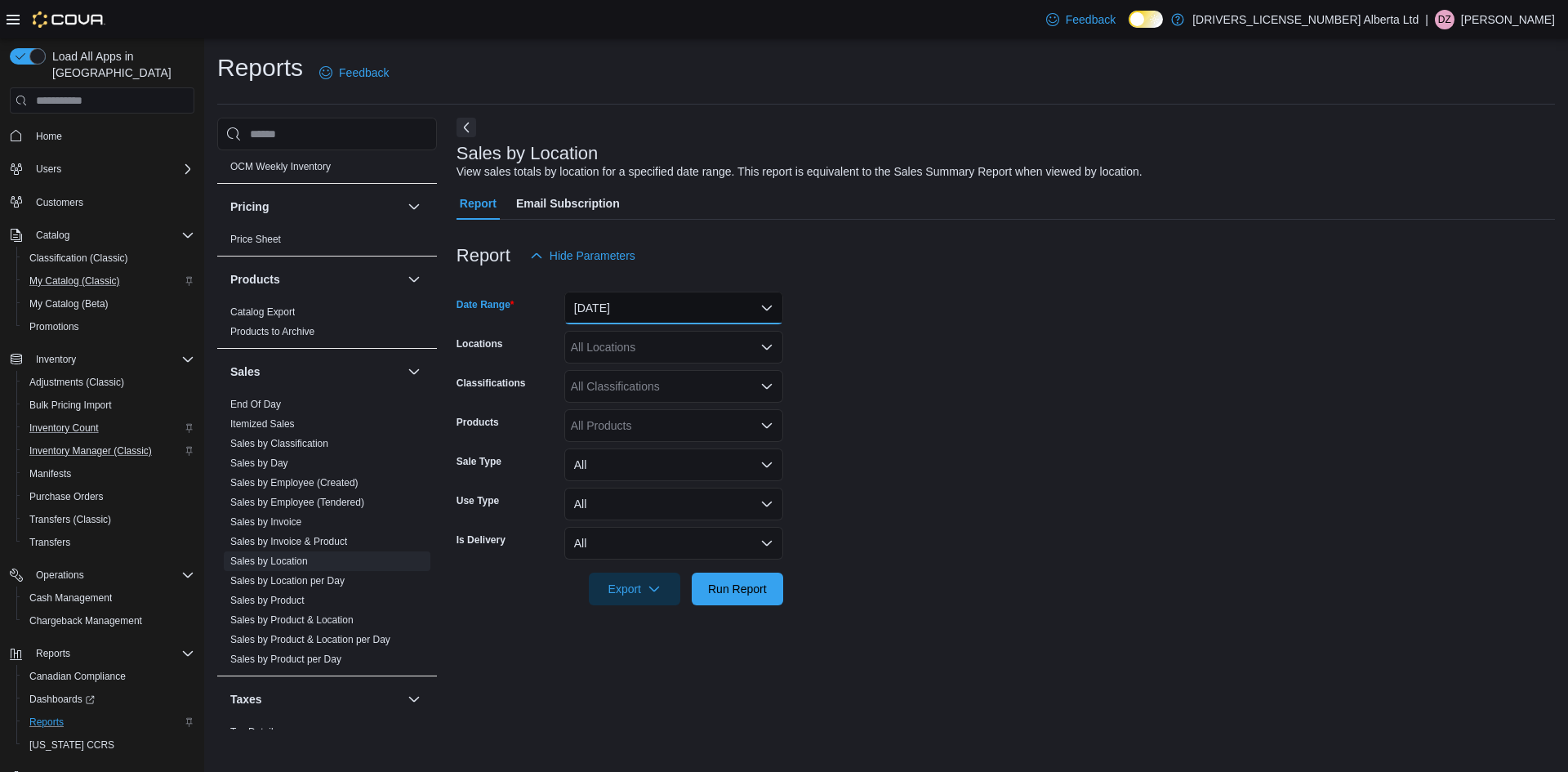
click at [748, 302] on button "[DATE]" at bounding box center [674, 308] width 219 height 33
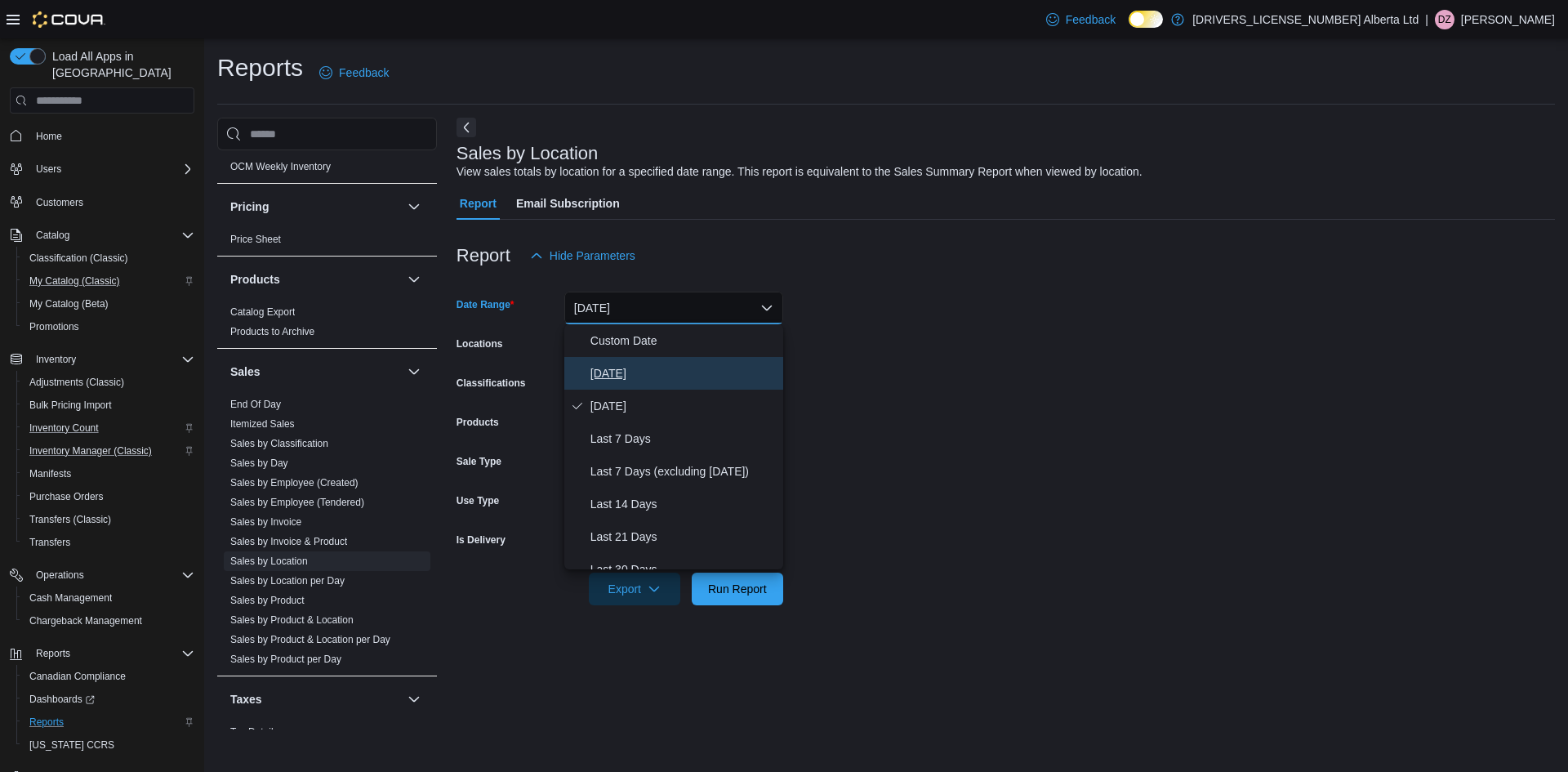
click at [696, 371] on span "[DATE]" at bounding box center [684, 373] width 186 height 20
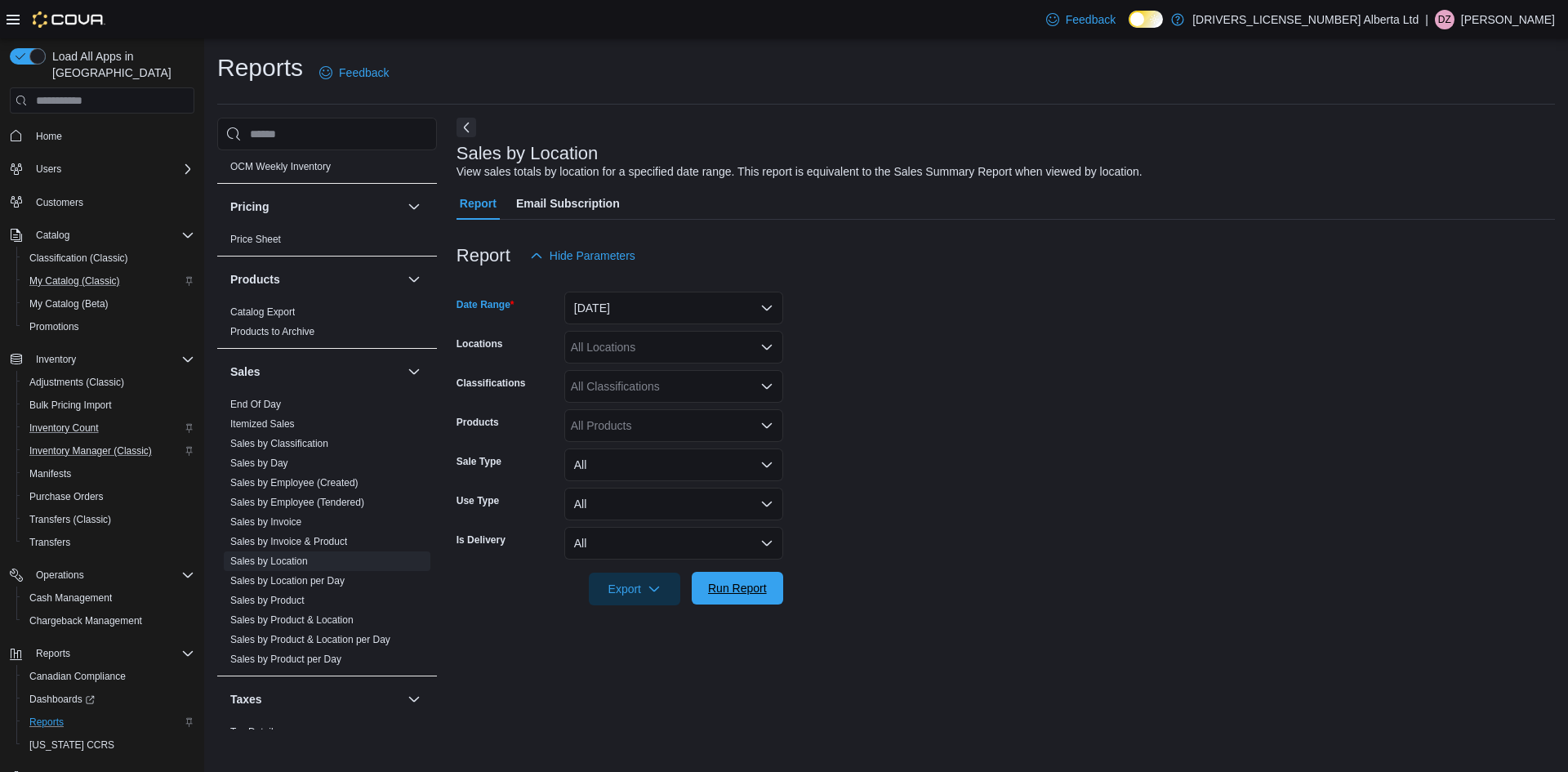
click at [744, 587] on span "Run Report" at bounding box center [737, 588] width 58 height 16
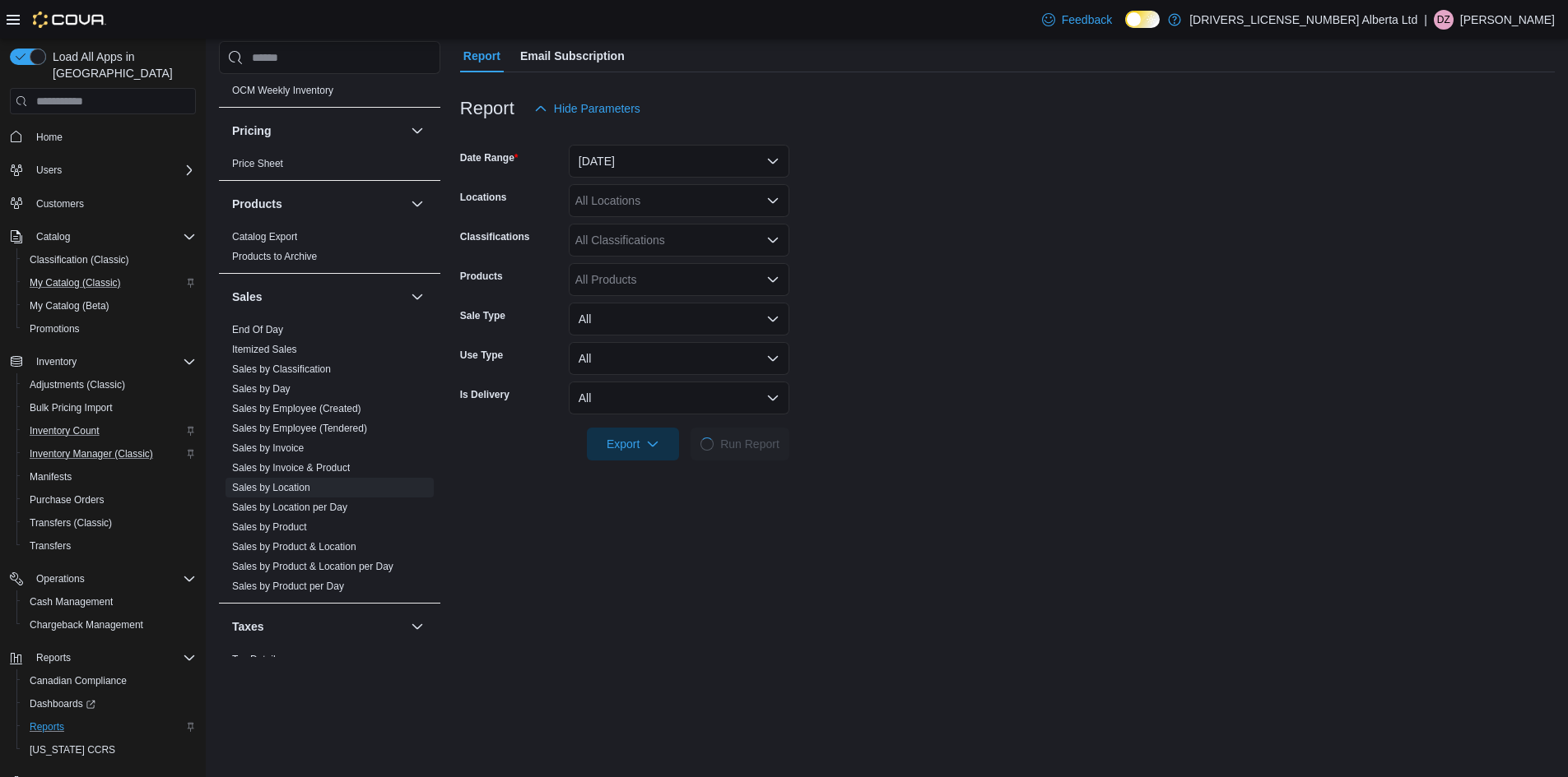
scroll to position [164, 0]
